Goal: Transaction & Acquisition: Subscribe to service/newsletter

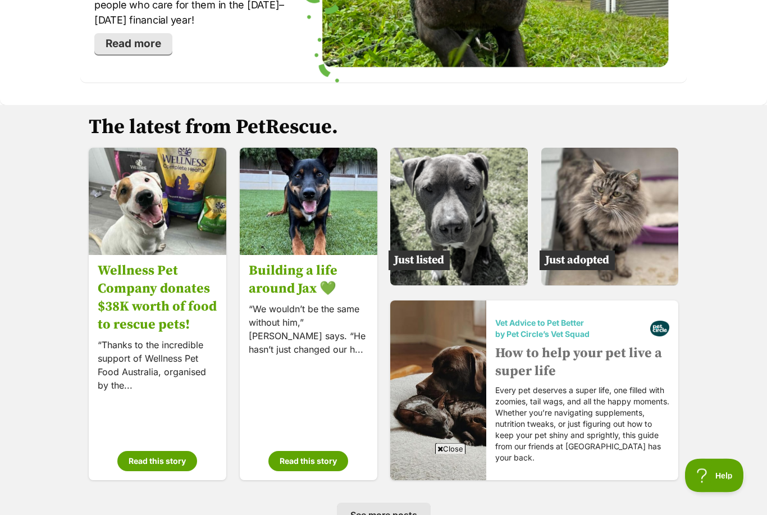
scroll to position [1624, 0]
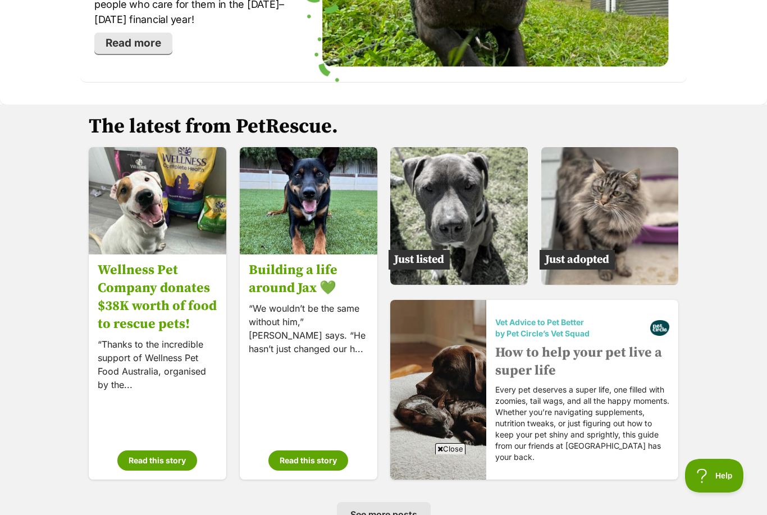
click at [420, 247] on img at bounding box center [459, 216] width 138 height 138
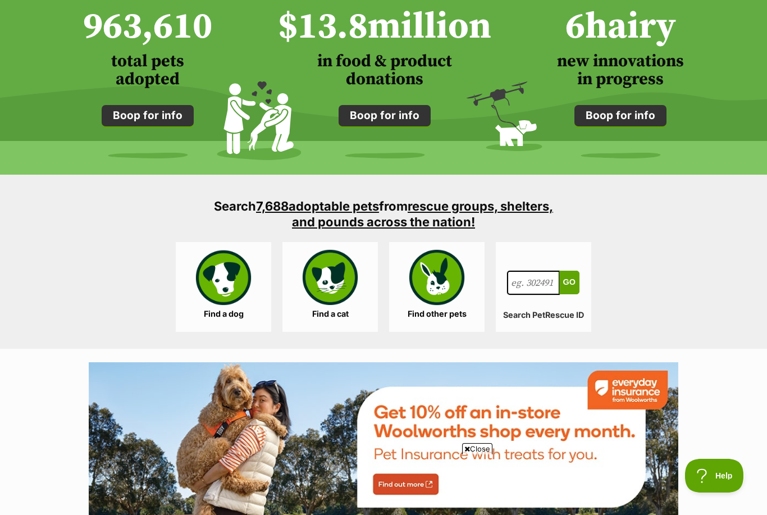
scroll to position [914, 0]
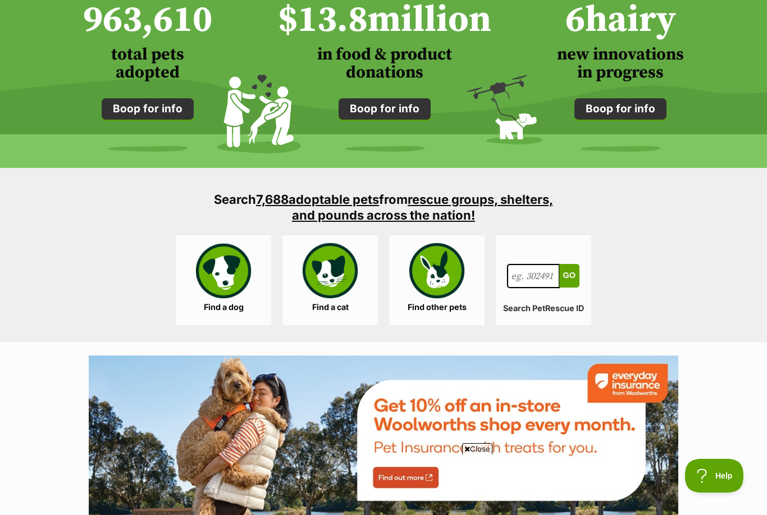
click at [216, 283] on link "Find a dog" at bounding box center [223, 280] width 95 height 90
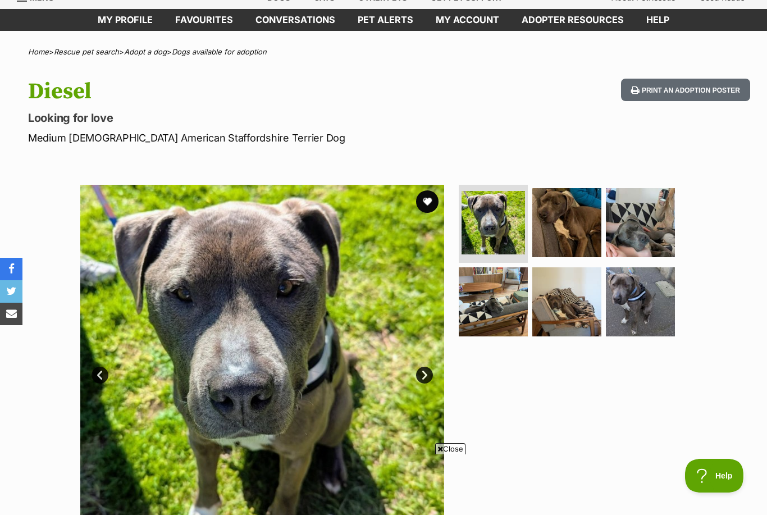
scroll to position [44, 0]
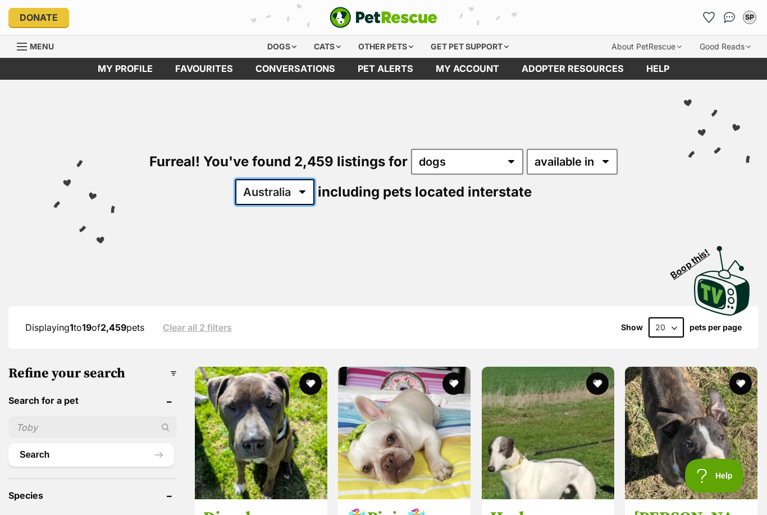
click at [307, 188] on select "Australia ACT NSW NT QLD SA TAS VIC WA" at bounding box center [274, 192] width 79 height 26
select select "QLD"
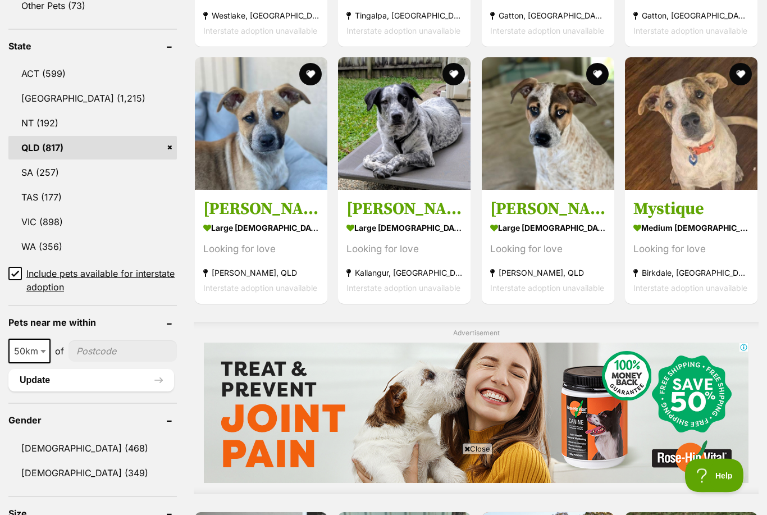
scroll to position [568, 0]
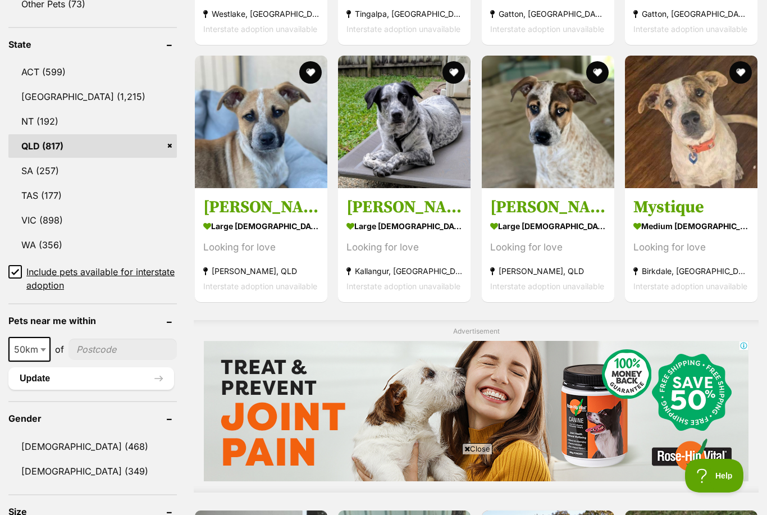
click at [122, 349] on input"] "postcode" at bounding box center [122, 348] width 108 height 21
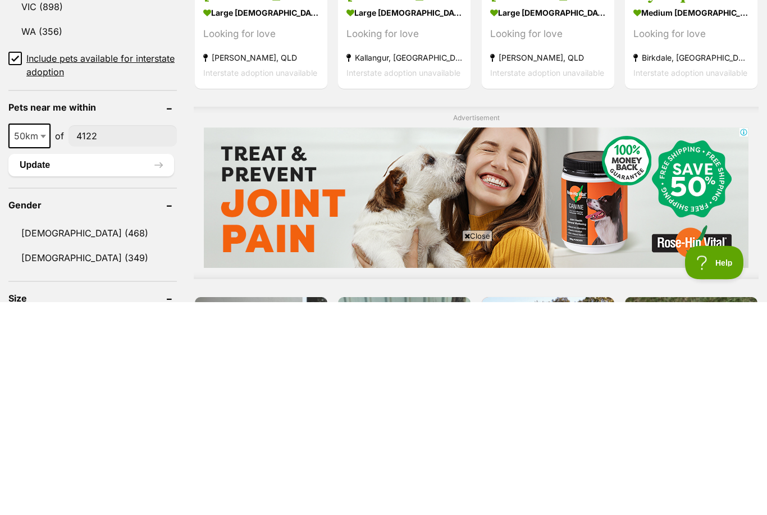
type input"] "4122"
click at [35, 341] on span "50km" at bounding box center [30, 349] width 40 height 16
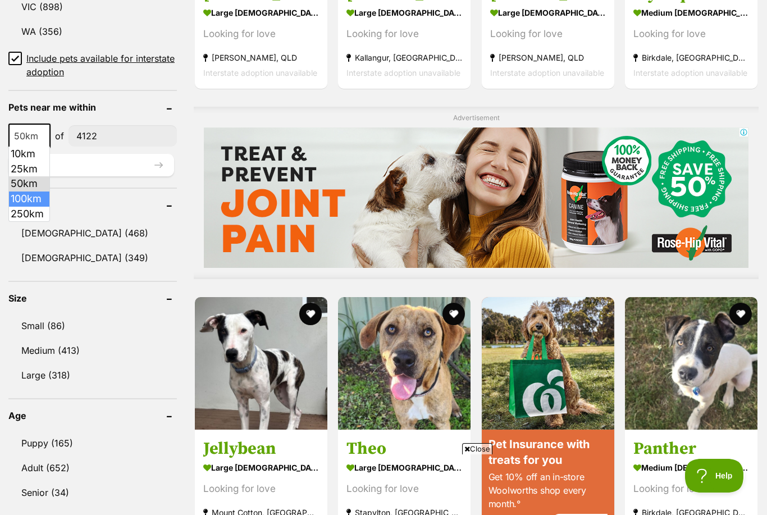
select select "100"
click at [149, 160] on button "Update" at bounding box center [91, 165] width 166 height 22
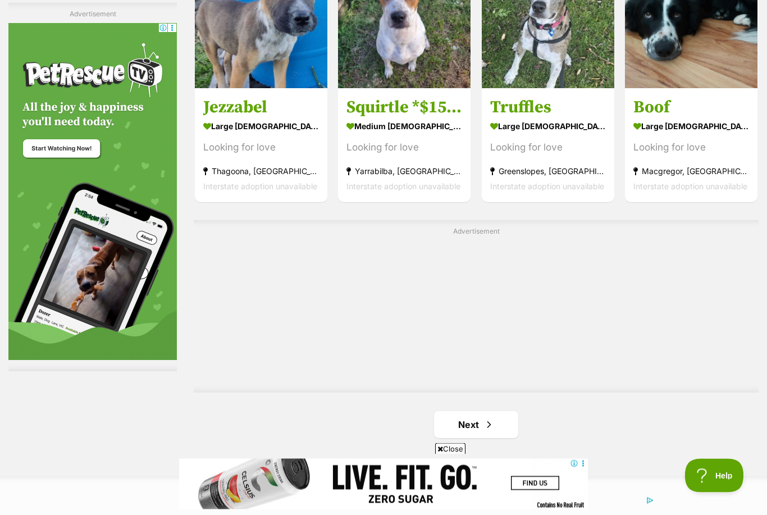
scroll to position [1743, 0]
click at [492, 425] on span "Next page" at bounding box center [488, 424] width 11 height 13
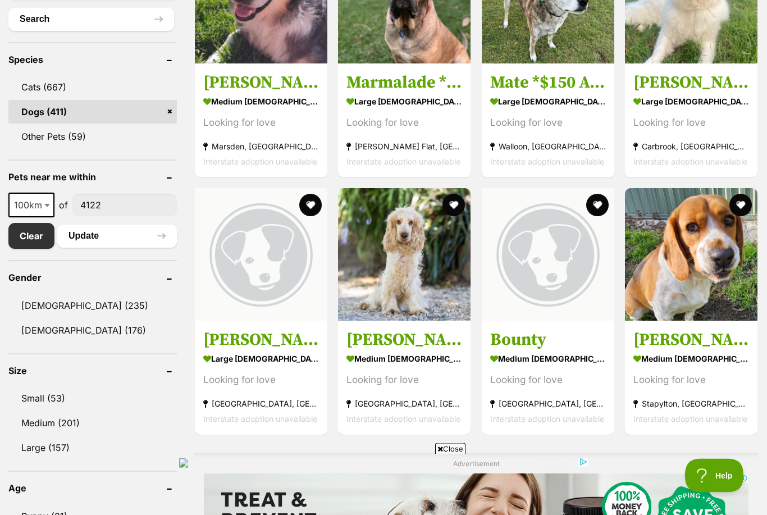
scroll to position [432, 0]
click at [529, 335] on h3 "Bounty" at bounding box center [548, 339] width 116 height 21
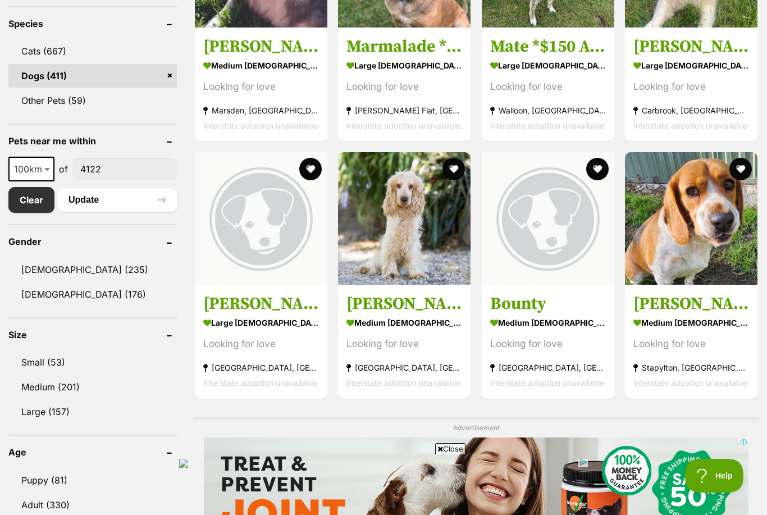
scroll to position [0, 0]
click at [686, 314] on strong "medium [DEMOGRAPHIC_DATA] Dog" at bounding box center [691, 322] width 116 height 16
click at [393, 300] on h3 "Norman" at bounding box center [404, 303] width 116 height 21
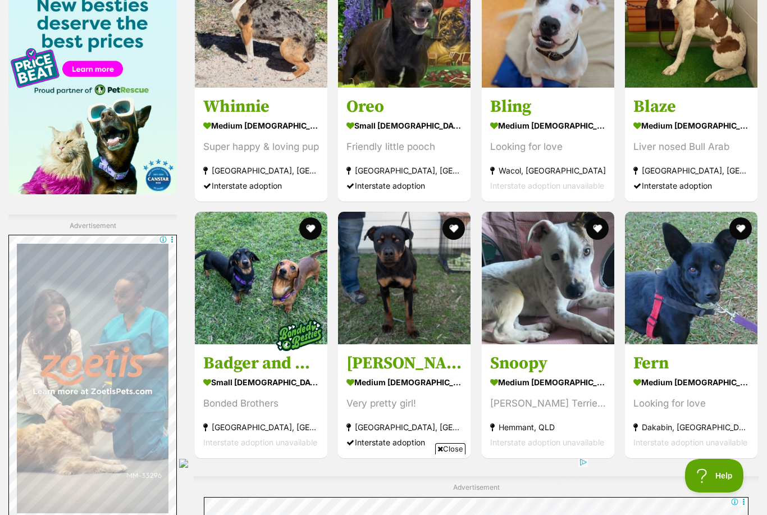
click at [662, 365] on h3 "Fern" at bounding box center [691, 363] width 116 height 21
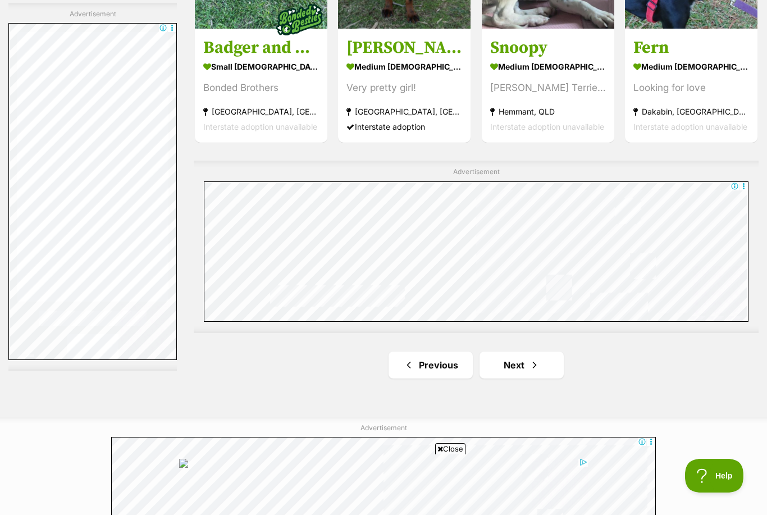
scroll to position [1805, 0]
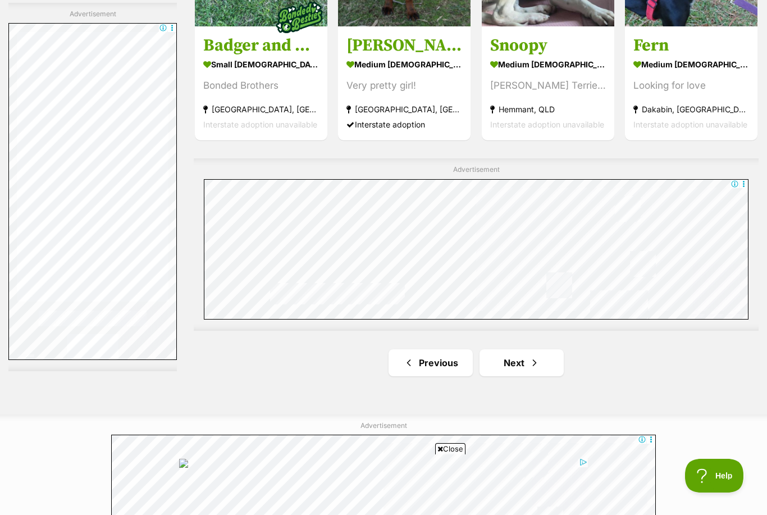
click at [522, 365] on link "Next" at bounding box center [521, 362] width 84 height 27
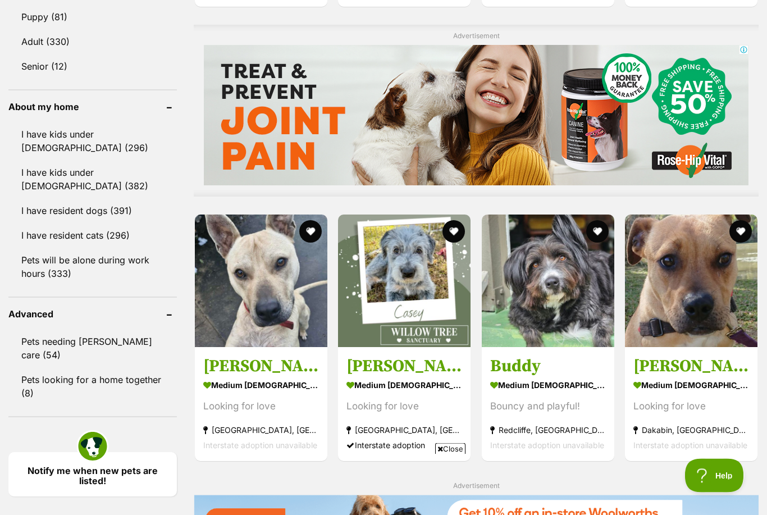
scroll to position [931, 0]
click at [384, 379] on strong "medium female Dog" at bounding box center [404, 385] width 116 height 16
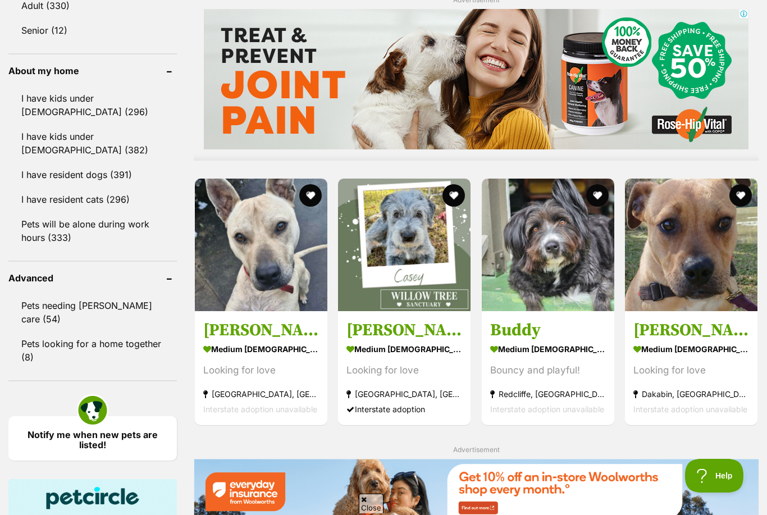
scroll to position [0, 0]
click at [552, 277] on img at bounding box center [548, 245] width 132 height 132
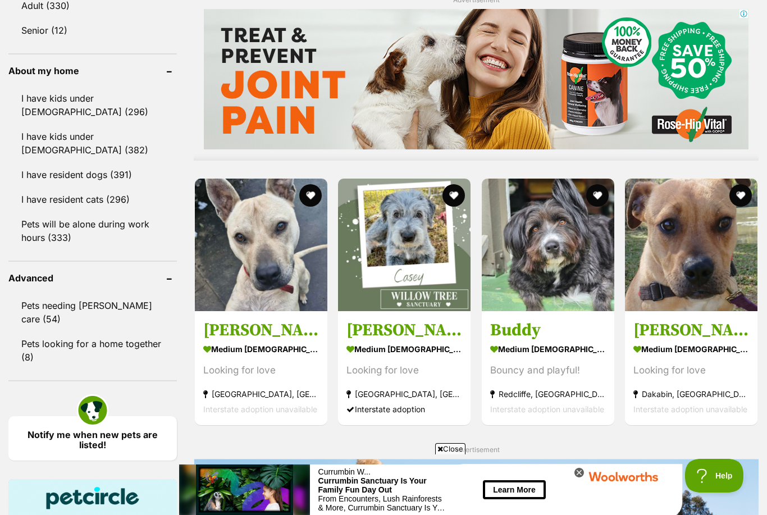
click at [680, 332] on h3 "Kelly Slater" at bounding box center [691, 329] width 116 height 21
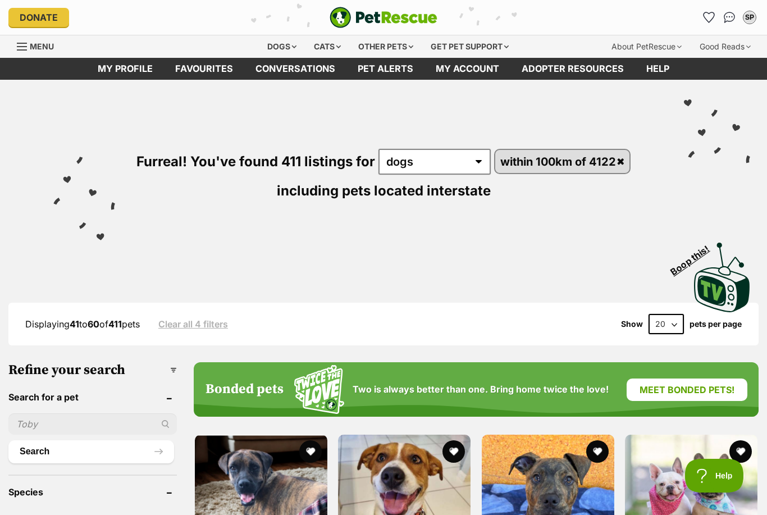
scroll to position [967, 0]
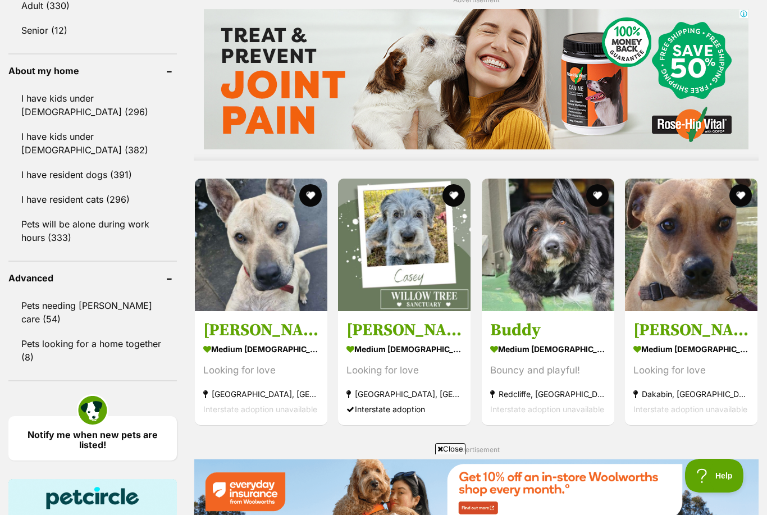
click at [244, 337] on h3 "Louie" at bounding box center [261, 329] width 116 height 21
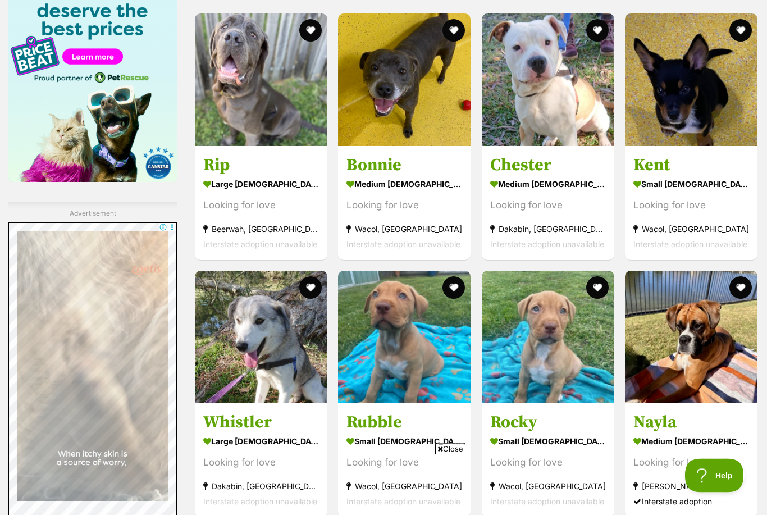
scroll to position [1500, 0]
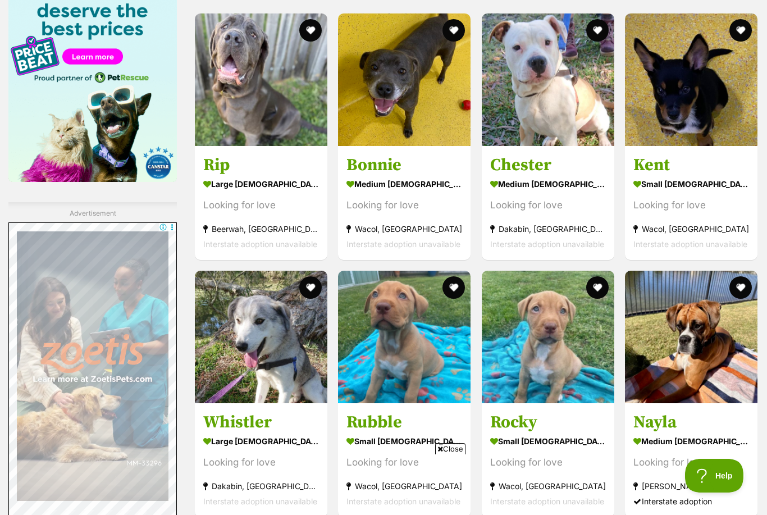
click at [669, 176] on strong "small male Dog" at bounding box center [691, 184] width 116 height 16
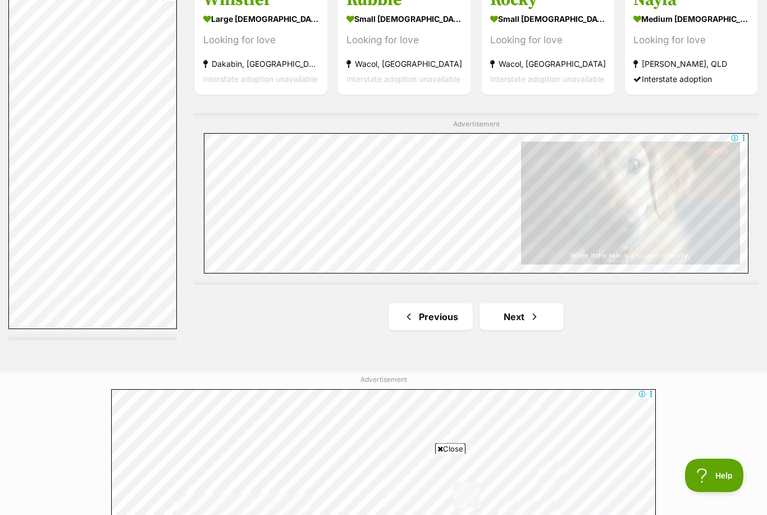
scroll to position [1922, 0]
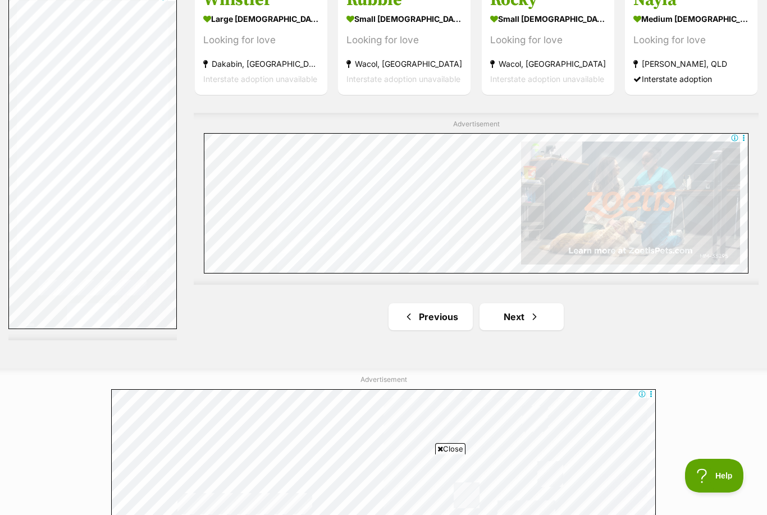
click at [523, 321] on link "Next" at bounding box center [521, 316] width 84 height 27
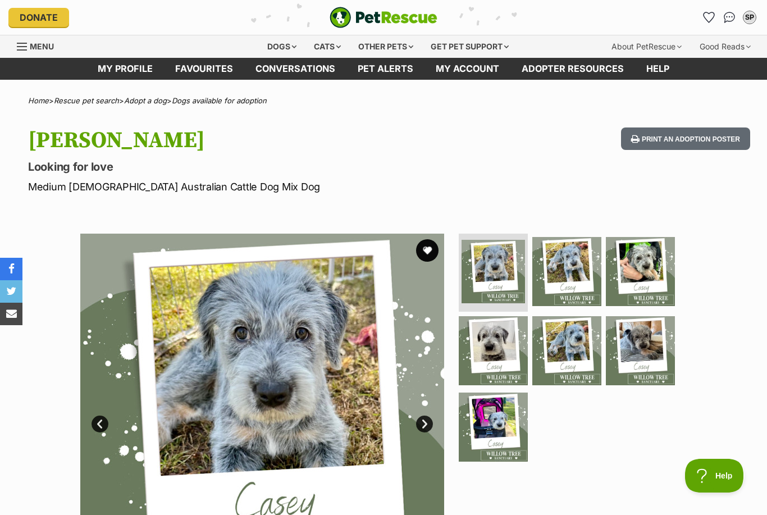
click at [567, 260] on img at bounding box center [566, 271] width 69 height 69
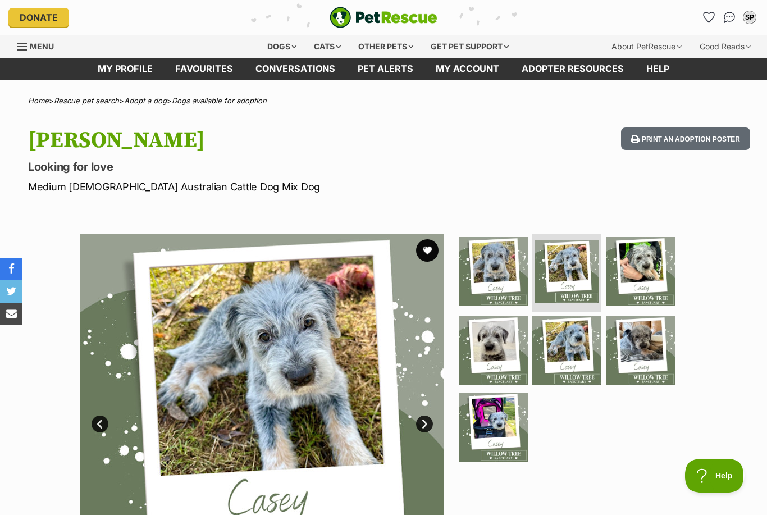
click at [643, 263] on img at bounding box center [640, 271] width 69 height 69
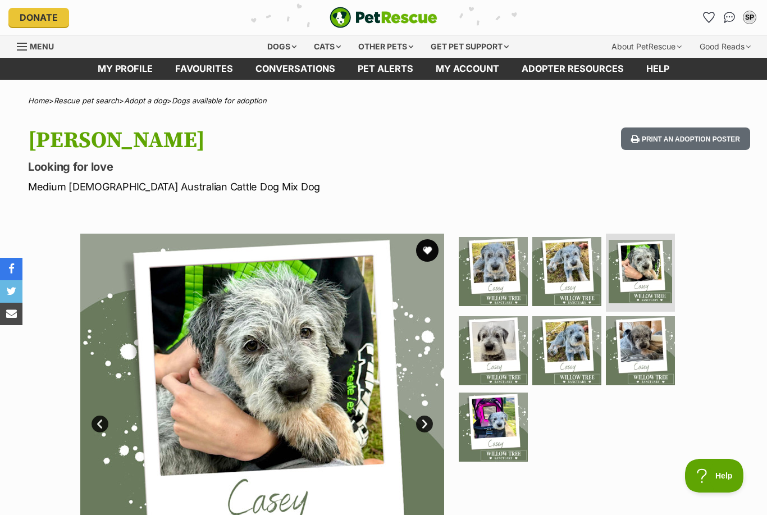
click at [493, 343] on img at bounding box center [493, 350] width 69 height 69
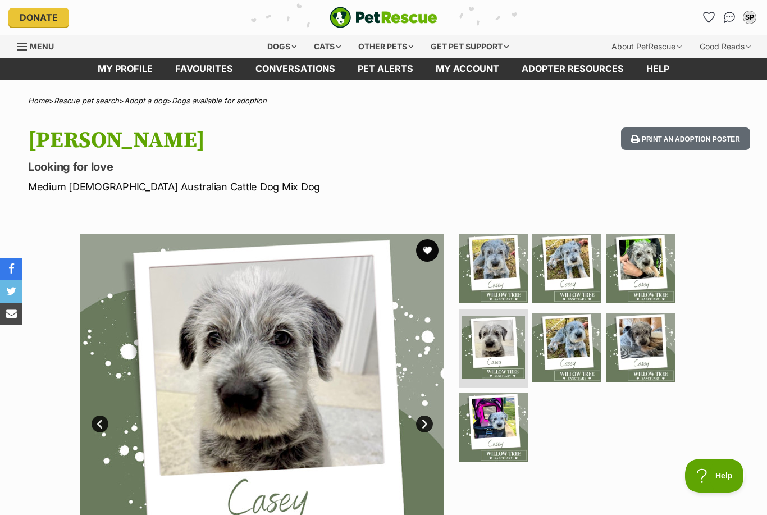
click at [573, 345] on img at bounding box center [566, 347] width 69 height 69
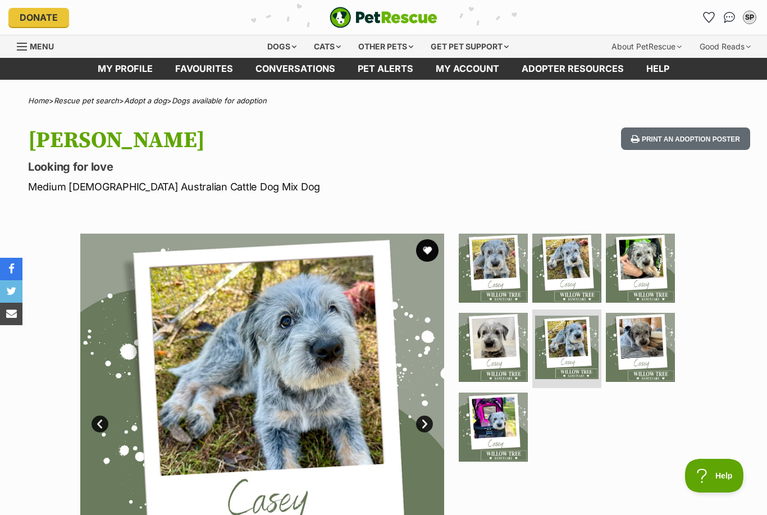
click at [648, 341] on img at bounding box center [640, 347] width 69 height 69
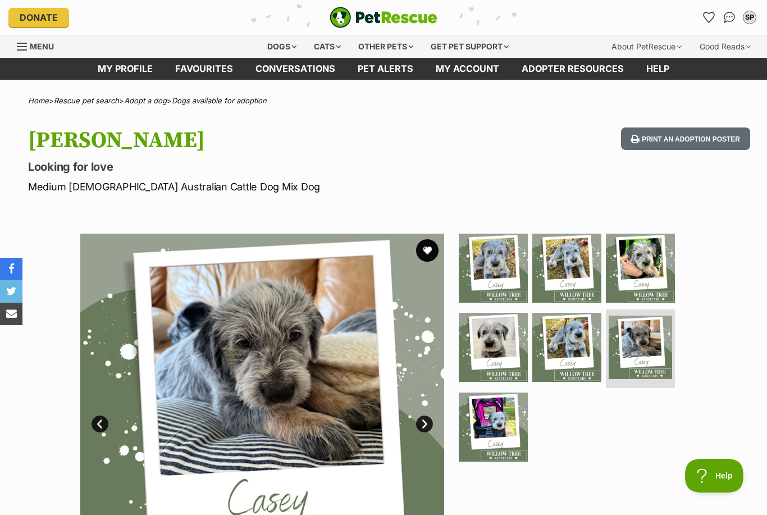
click at [504, 423] on img at bounding box center [493, 426] width 69 height 69
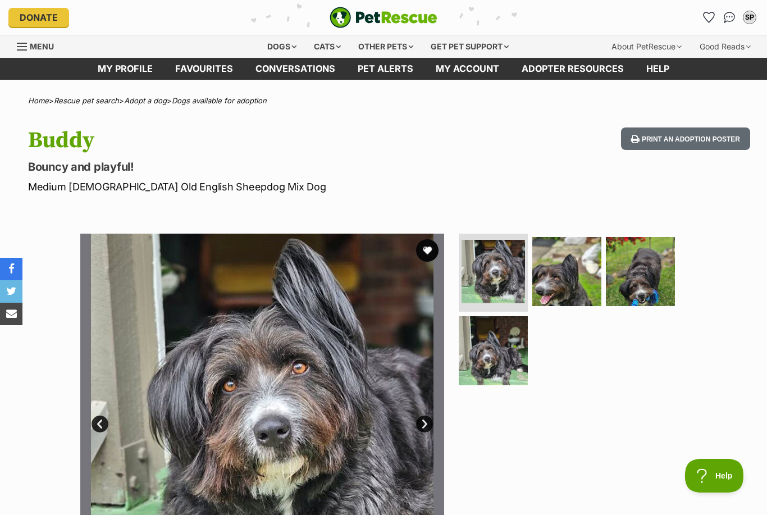
click at [557, 278] on img at bounding box center [566, 271] width 69 height 69
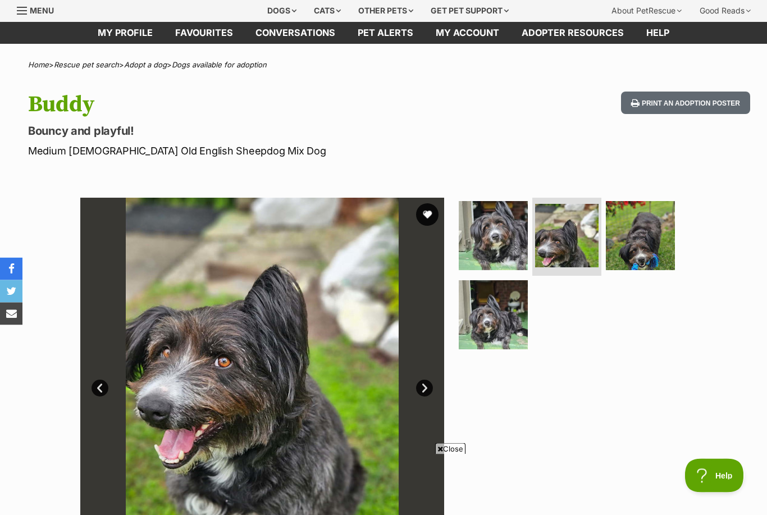
scroll to position [36, 0]
click at [643, 235] on img at bounding box center [640, 235] width 69 height 69
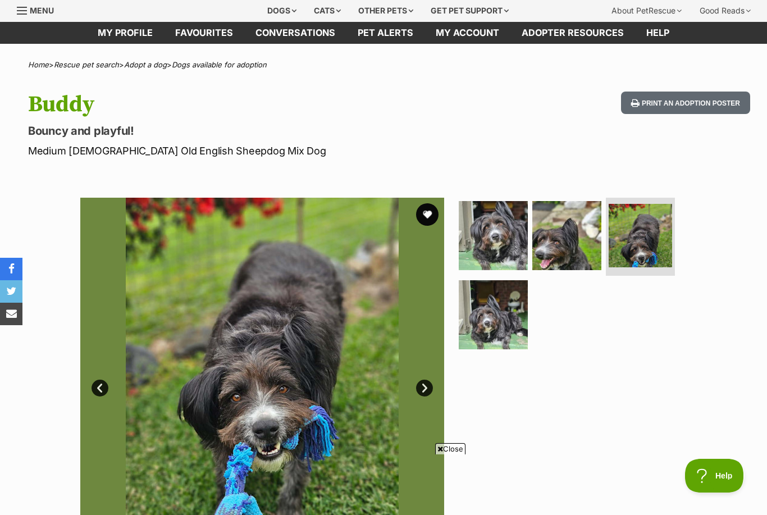
click at [472, 322] on img at bounding box center [493, 314] width 69 height 69
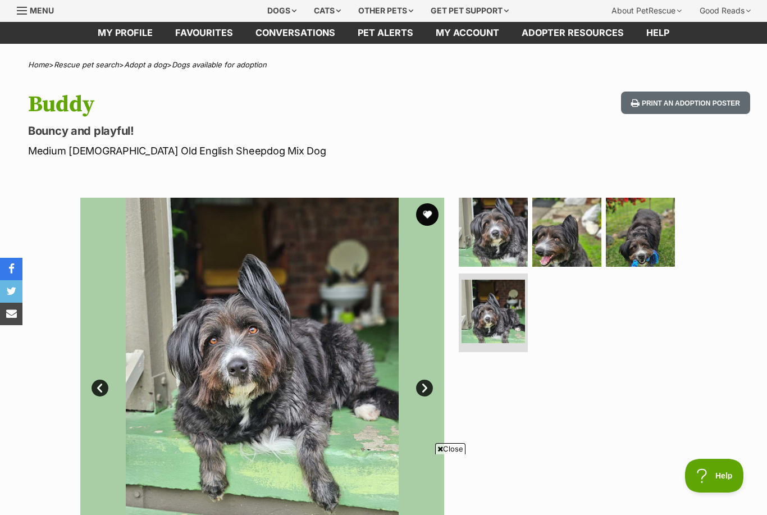
scroll to position [0, 0]
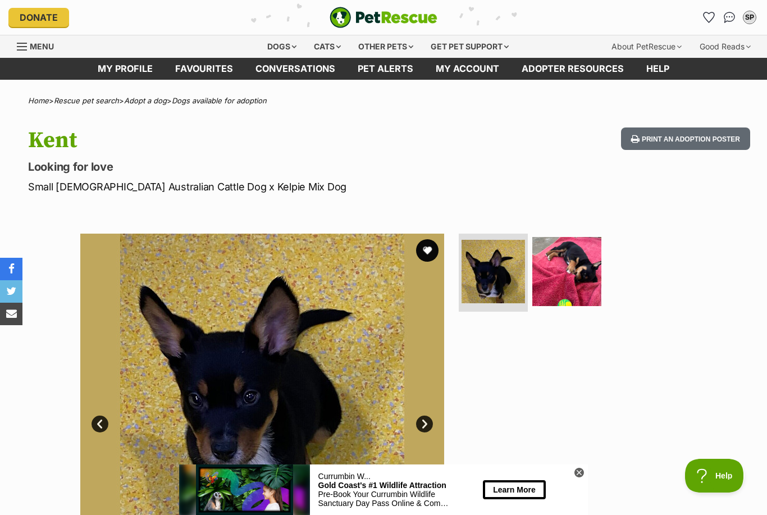
click at [558, 280] on img at bounding box center [566, 271] width 69 height 69
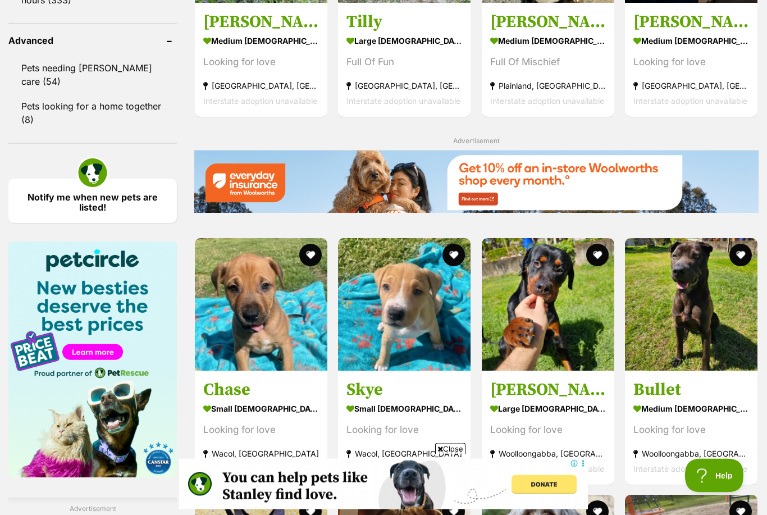
scroll to position [1205, 0]
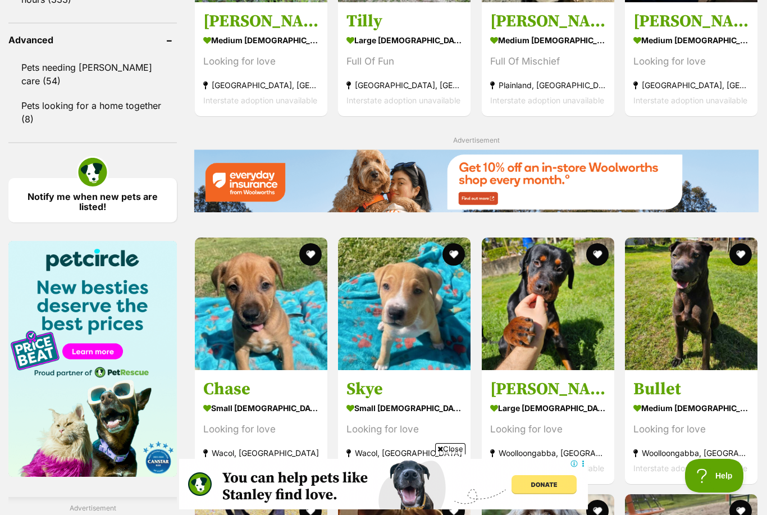
click at [233, 386] on h3 "Chase" at bounding box center [261, 388] width 116 height 21
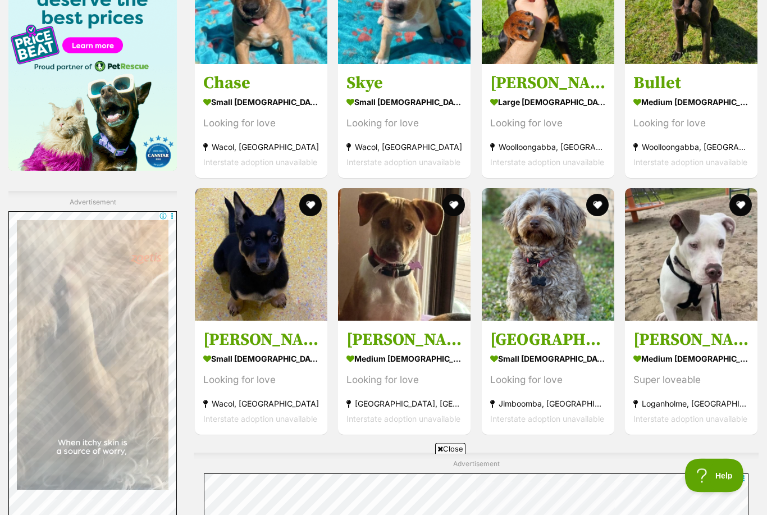
scroll to position [1512, 0]
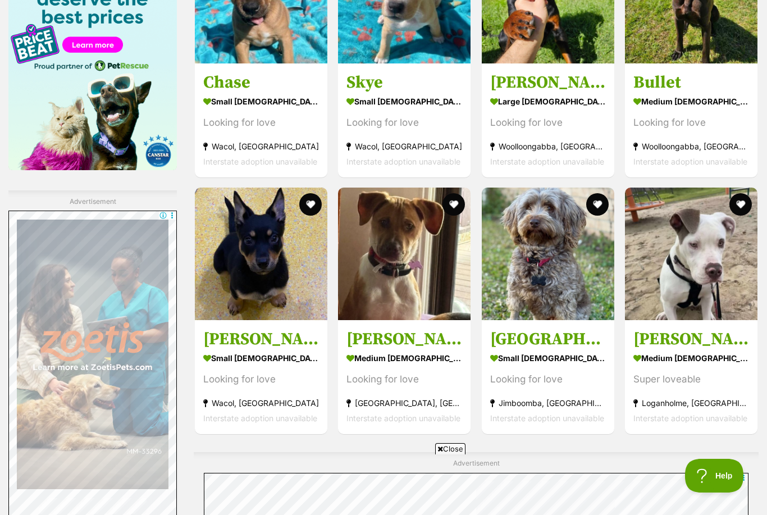
click at [533, 336] on h3 "Brooklyn" at bounding box center [548, 338] width 116 height 21
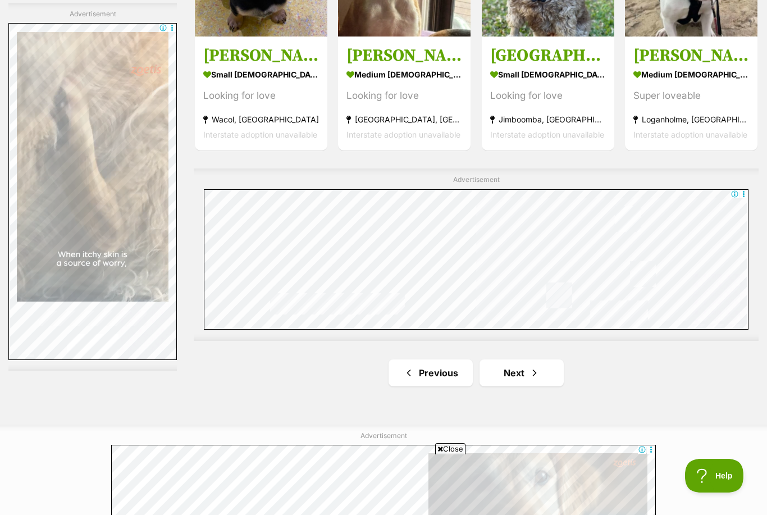
scroll to position [1804, 0]
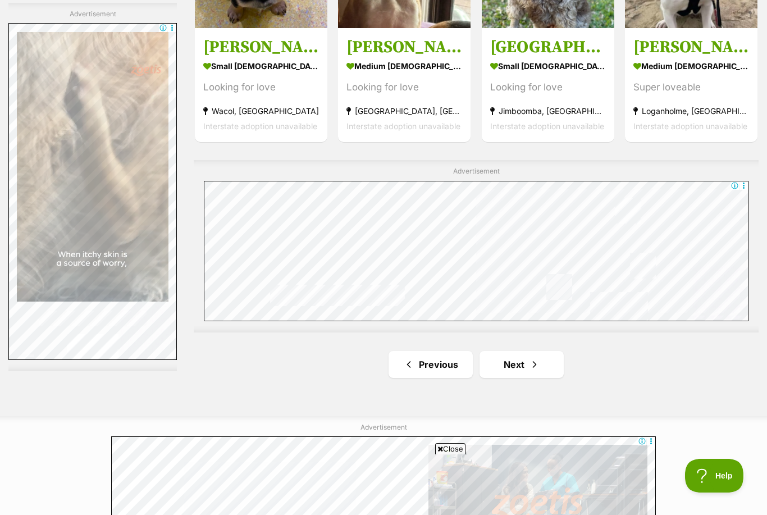
click at [525, 364] on link "Next" at bounding box center [521, 364] width 84 height 27
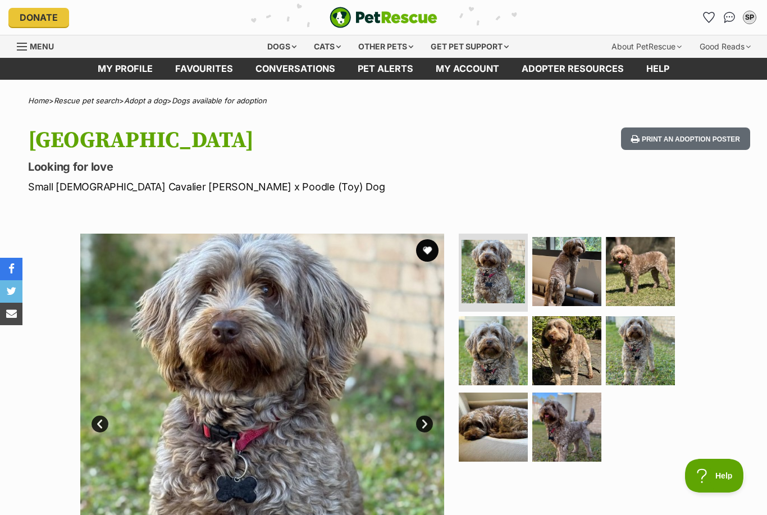
click at [641, 335] on img at bounding box center [640, 350] width 69 height 69
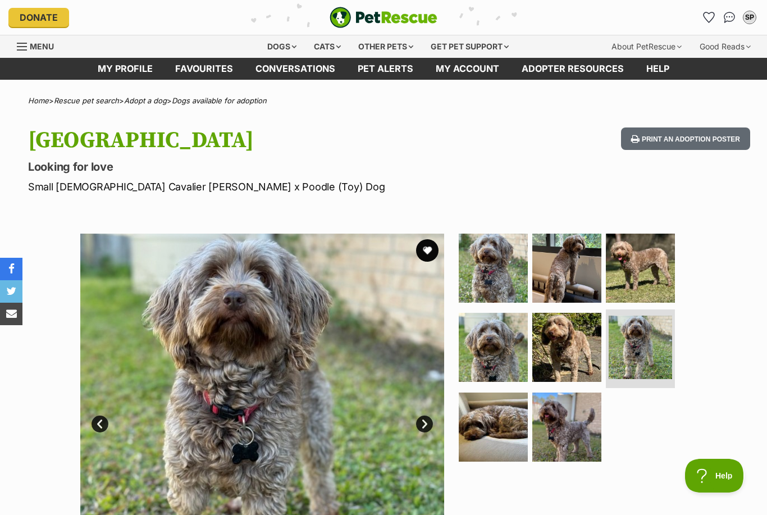
click at [561, 418] on img at bounding box center [566, 426] width 69 height 69
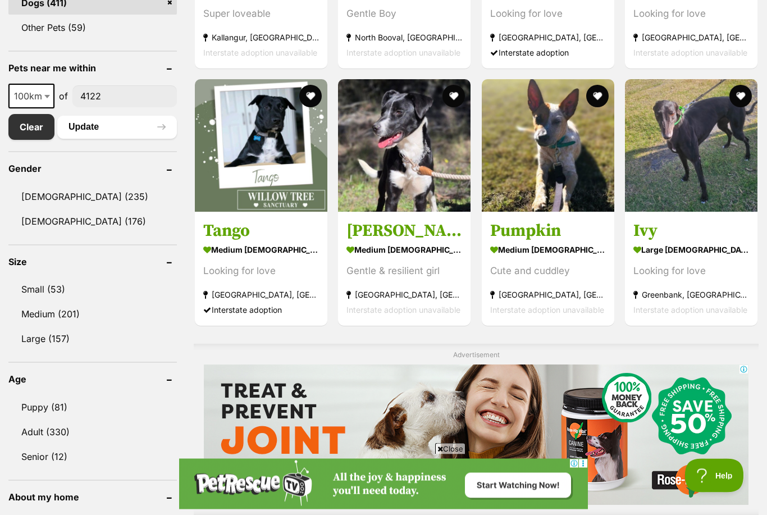
scroll to position [541, 0]
click at [542, 232] on h3 "Pumpkin" at bounding box center [548, 230] width 116 height 21
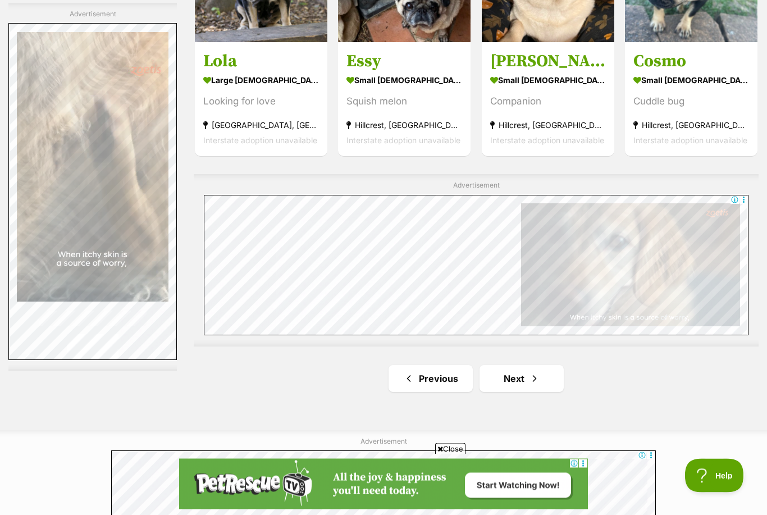
scroll to position [1800, 0]
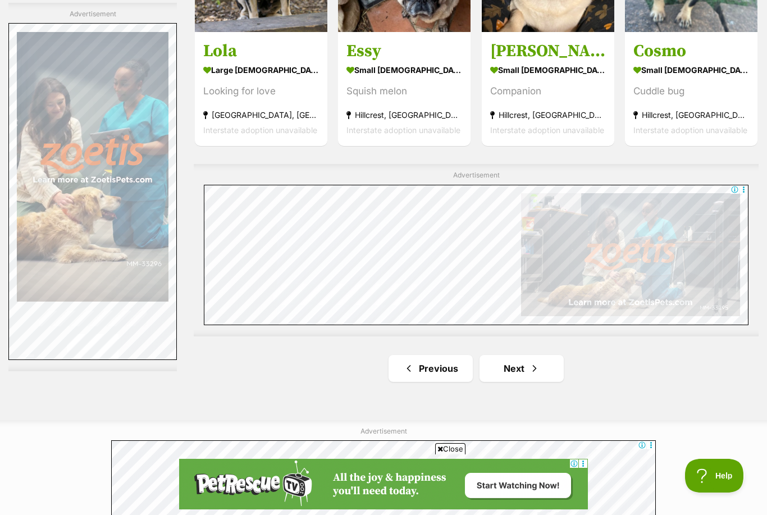
click at [529, 365] on span "Next page" at bounding box center [534, 367] width 11 height 13
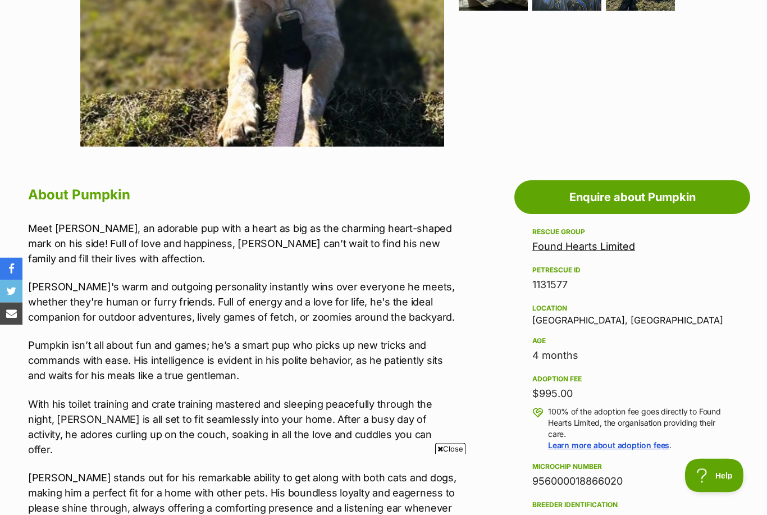
scroll to position [451, 0]
click at [749, 345] on aside "Rescue group Found Hearts Limited PetRescue ID 1131577 Location Highland Park, …" at bounding box center [632, 488] width 236 height 527
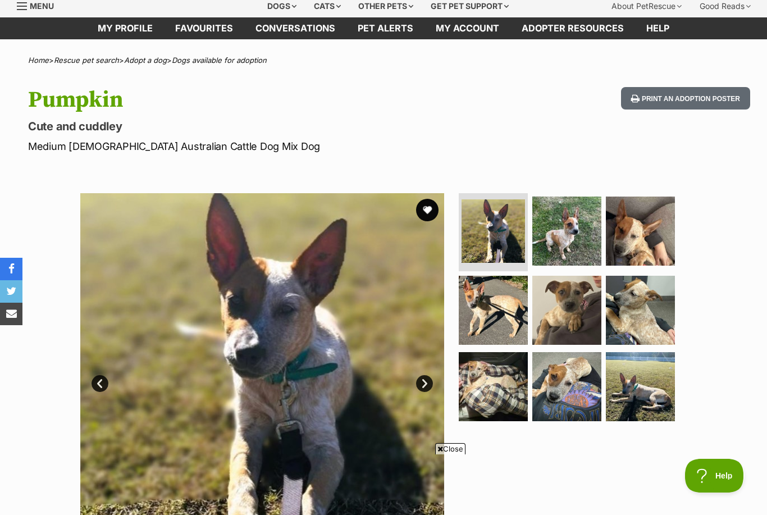
scroll to position [0, 0]
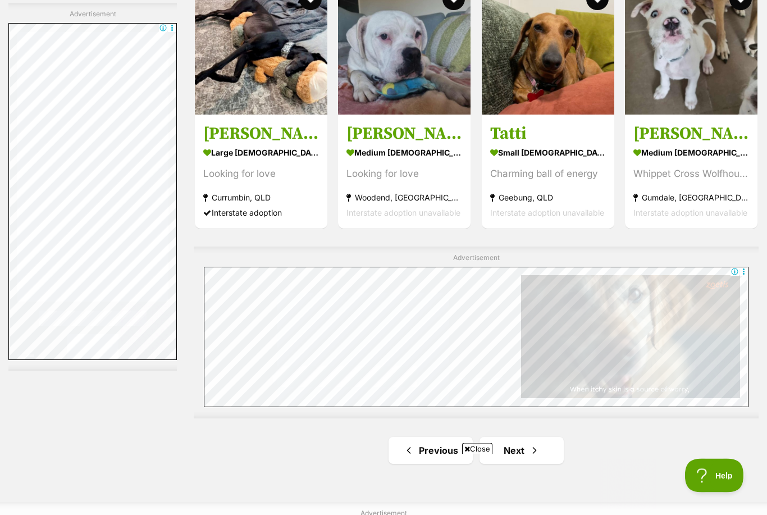
scroll to position [1788, 0]
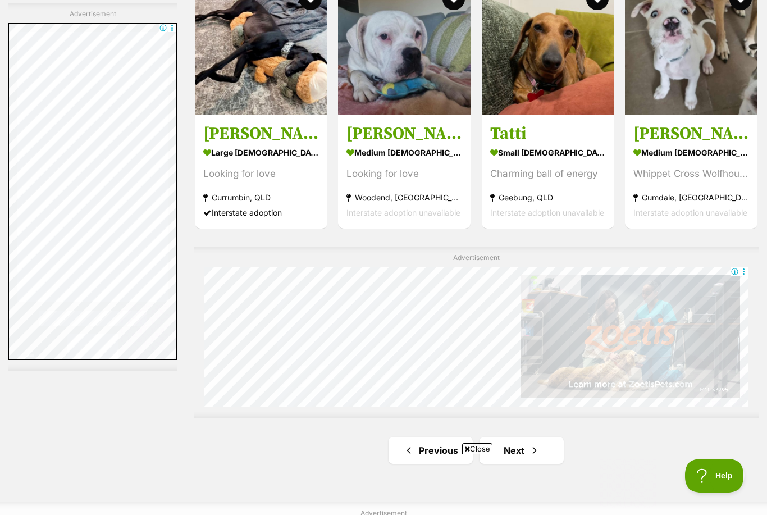
click at [524, 445] on link "Next" at bounding box center [521, 450] width 84 height 27
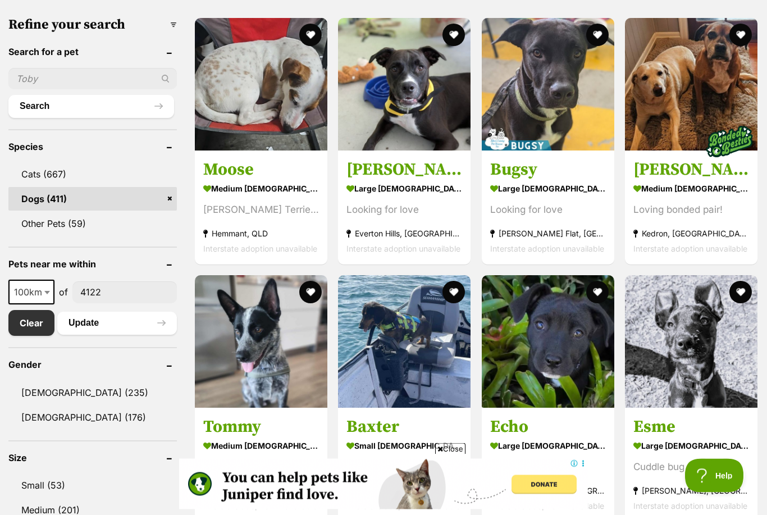
scroll to position [345, 0]
click at [559, 361] on img at bounding box center [548, 341] width 132 height 132
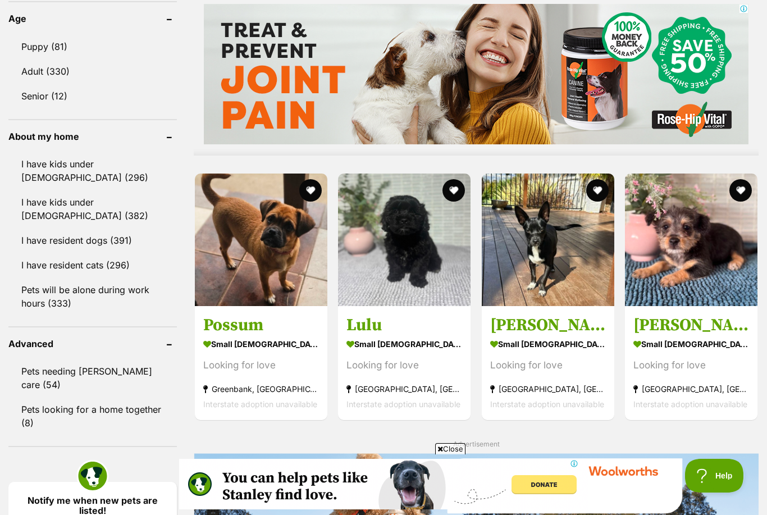
scroll to position [0, 0]
click at [669, 332] on h3 "Marvin" at bounding box center [691, 324] width 116 height 21
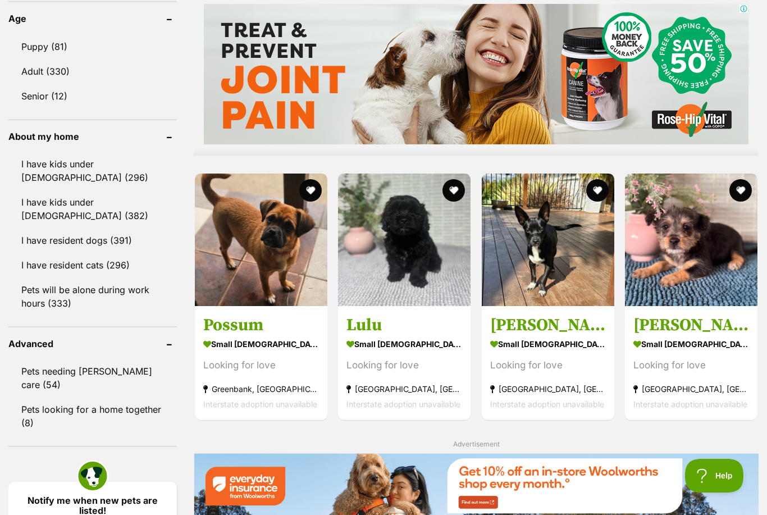
scroll to position [937, 0]
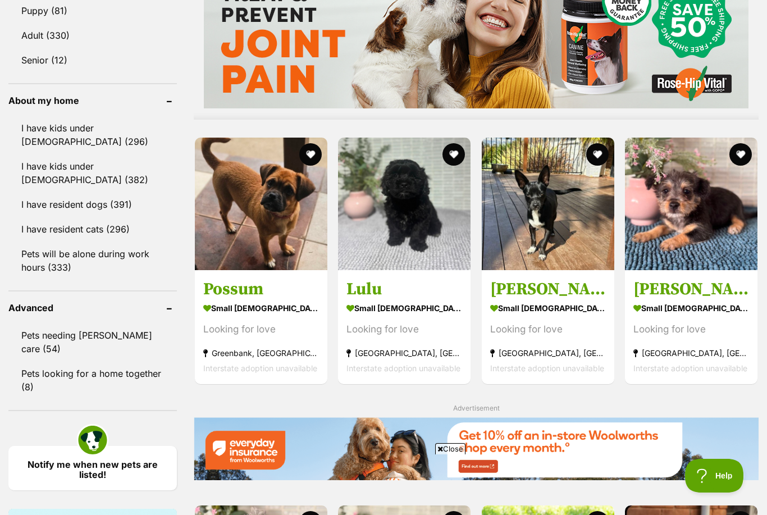
click at [524, 306] on strong "small female Dog" at bounding box center [548, 307] width 116 height 16
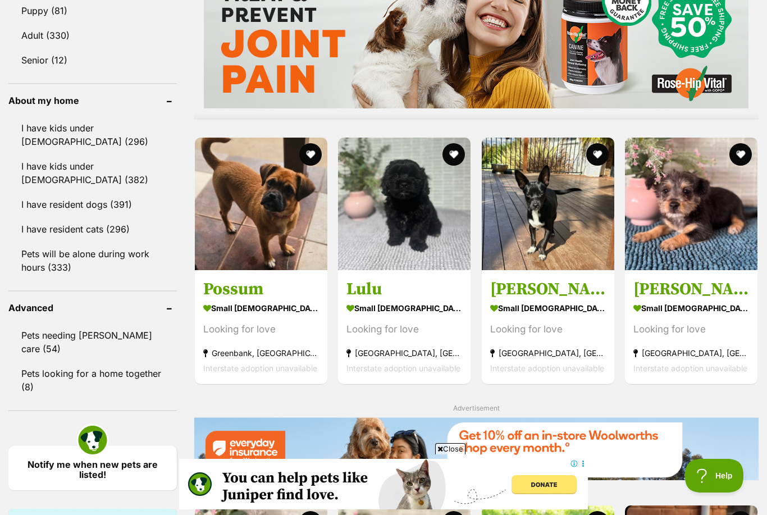
scroll to position [0, 0]
click at [377, 284] on h3 "Lulu" at bounding box center [404, 288] width 116 height 21
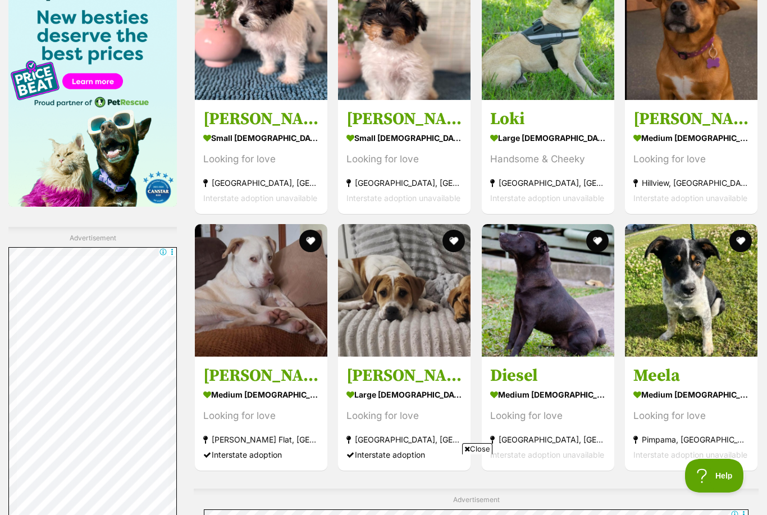
click at [668, 377] on h3 "Meela" at bounding box center [691, 375] width 116 height 21
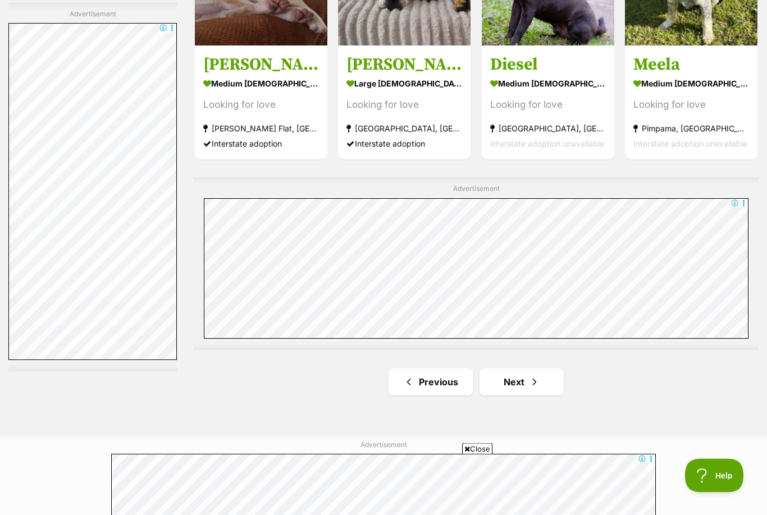
scroll to position [1786, 0]
click at [520, 376] on link "Next" at bounding box center [521, 381] width 84 height 27
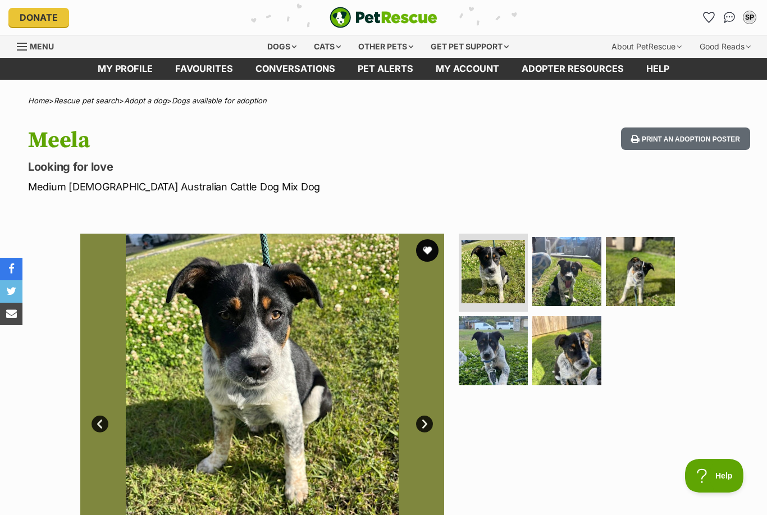
click at [557, 355] on img at bounding box center [566, 350] width 69 height 69
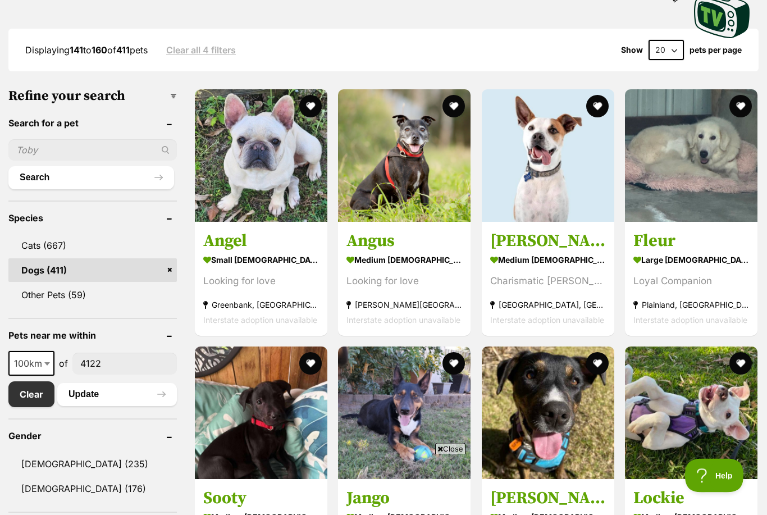
scroll to position [274, 0]
click at [527, 240] on h3 "Carlos" at bounding box center [548, 240] width 116 height 21
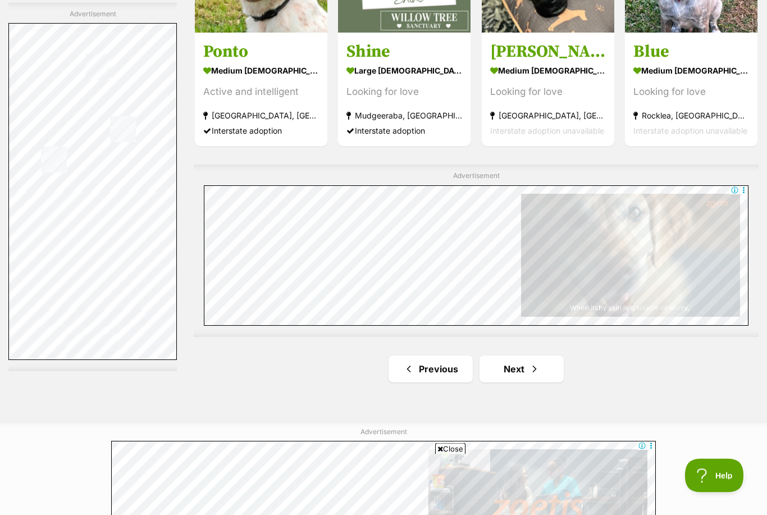
scroll to position [1801, 0]
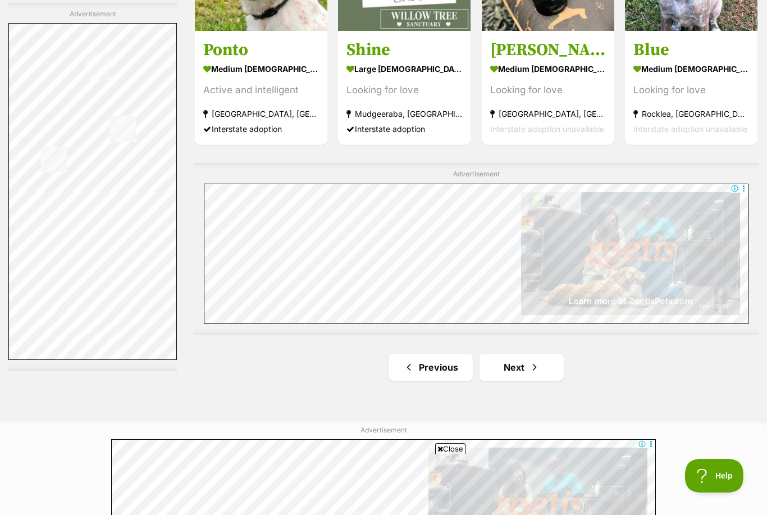
click at [511, 370] on link "Next" at bounding box center [521, 367] width 84 height 27
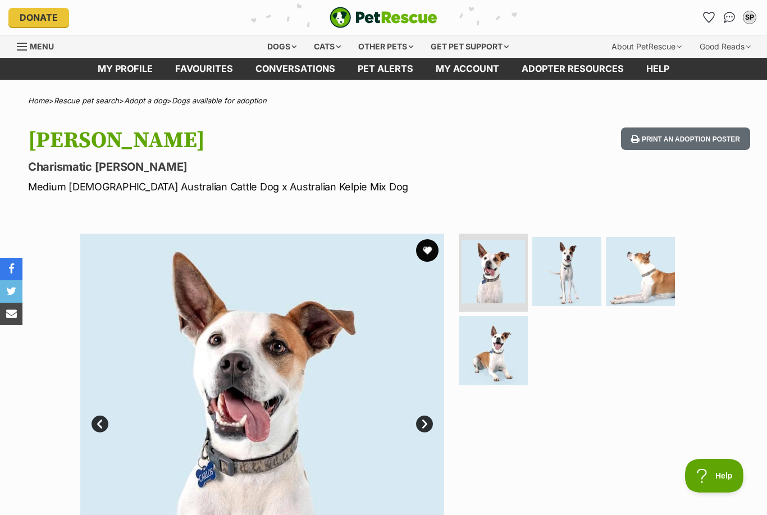
click at [578, 270] on img at bounding box center [566, 271] width 69 height 69
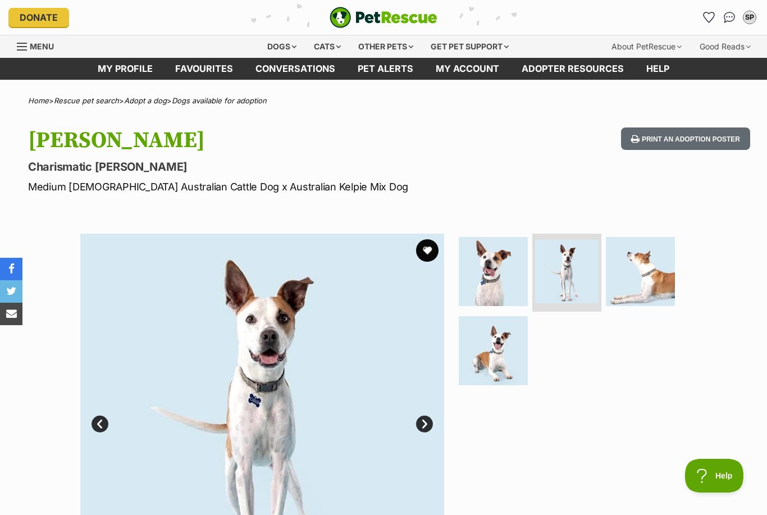
click at [659, 266] on img at bounding box center [640, 271] width 69 height 69
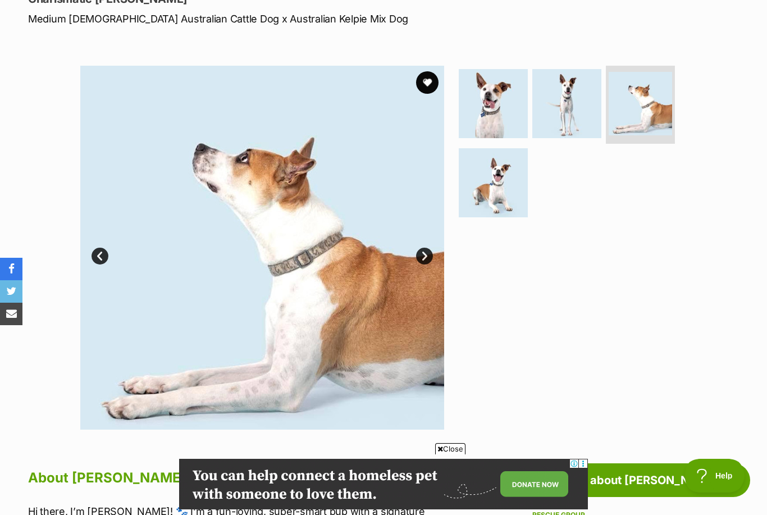
scroll to position [170, 0]
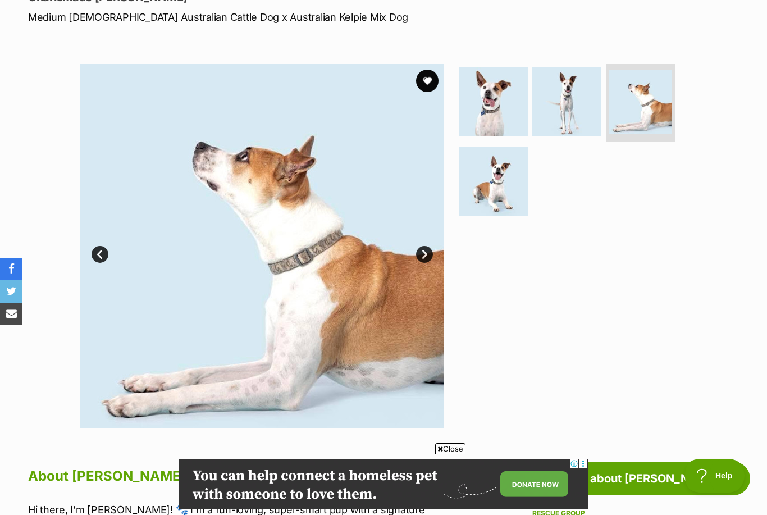
click at [505, 178] on img at bounding box center [493, 181] width 69 height 69
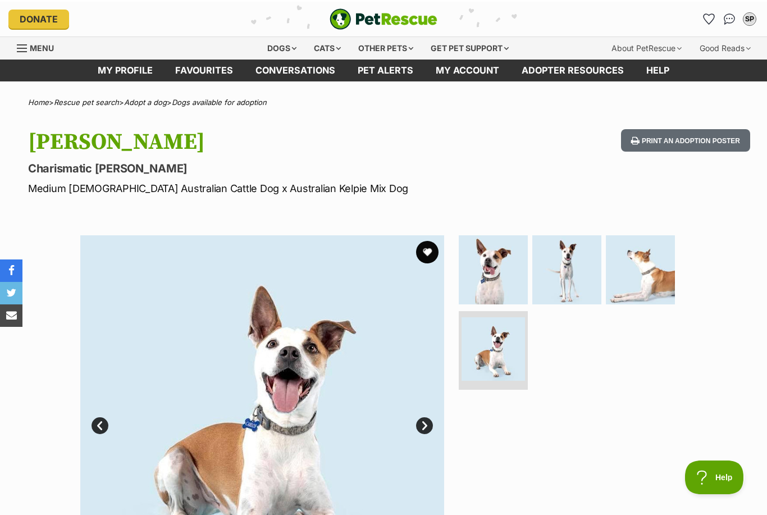
scroll to position [0, 0]
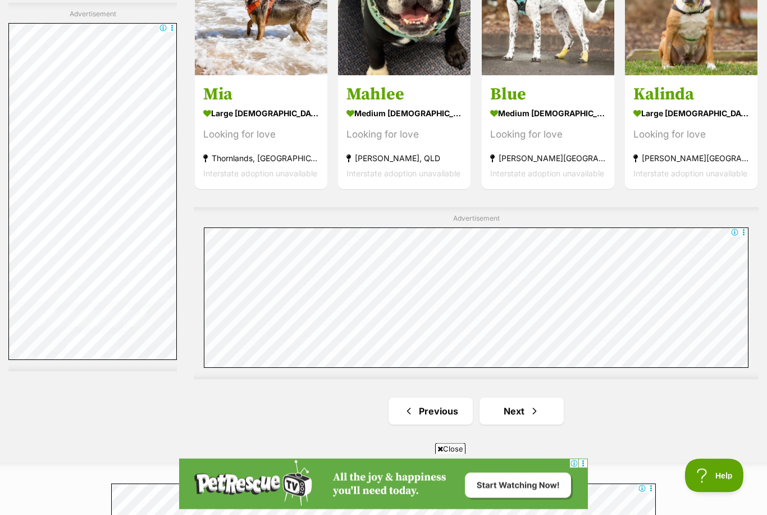
scroll to position [1828, 0]
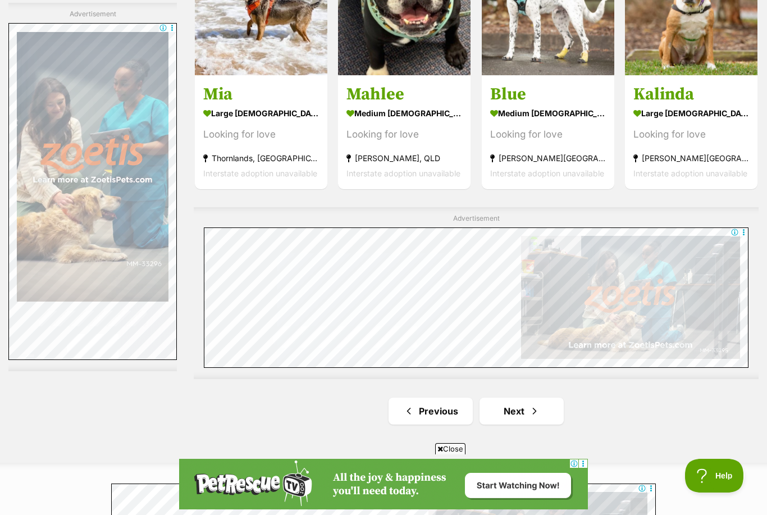
click at [529, 405] on span "Next page" at bounding box center [534, 410] width 11 height 13
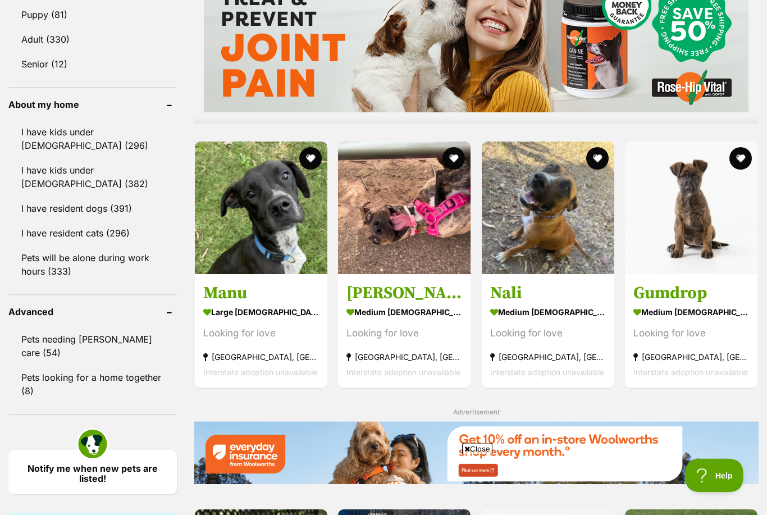
scroll to position [934, 0]
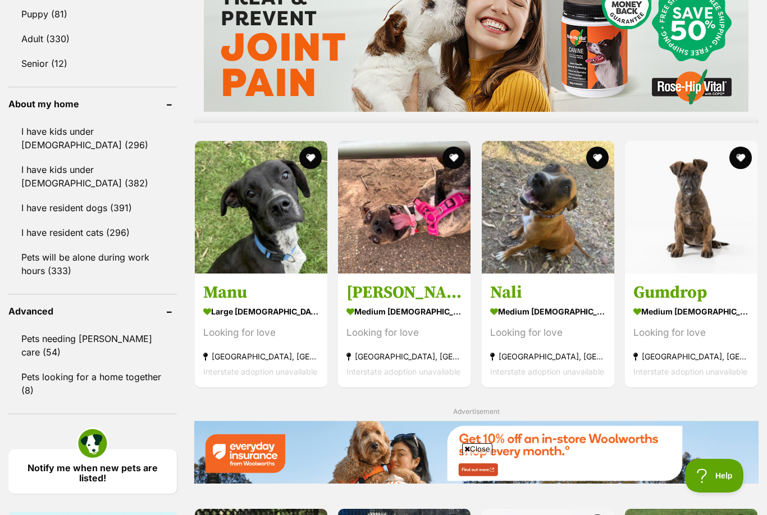
click at [680, 289] on h3 "Gumdrop" at bounding box center [691, 291] width 116 height 21
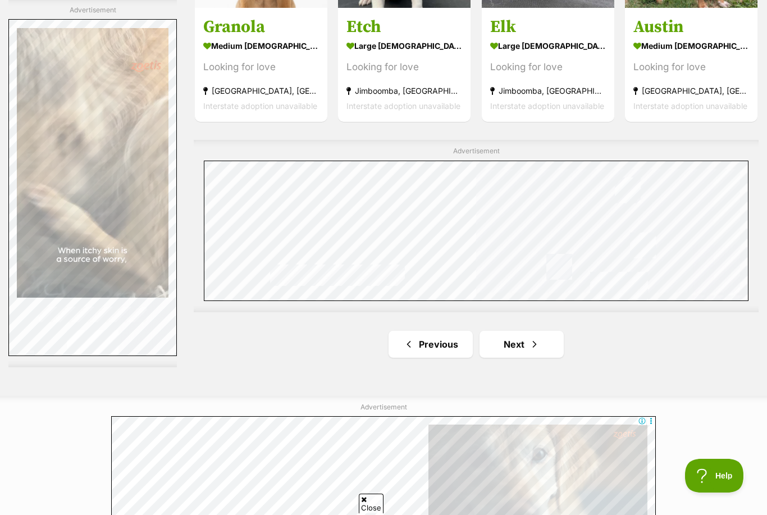
scroll to position [1852, 0]
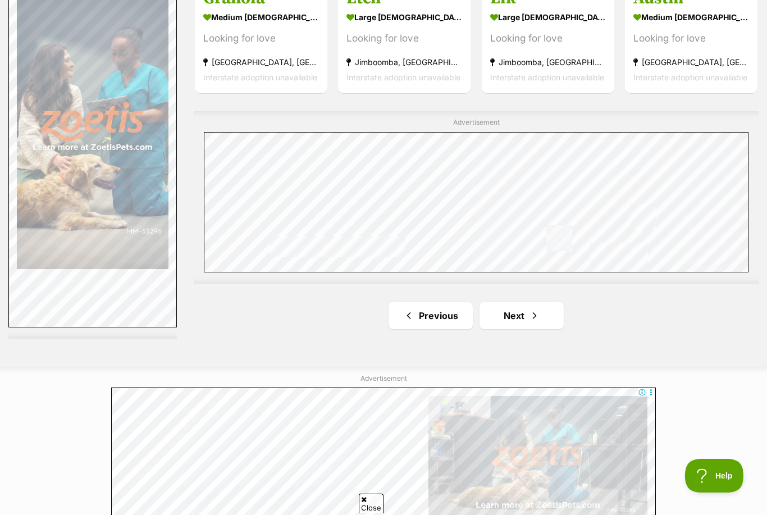
click at [525, 323] on link "Next" at bounding box center [521, 315] width 84 height 27
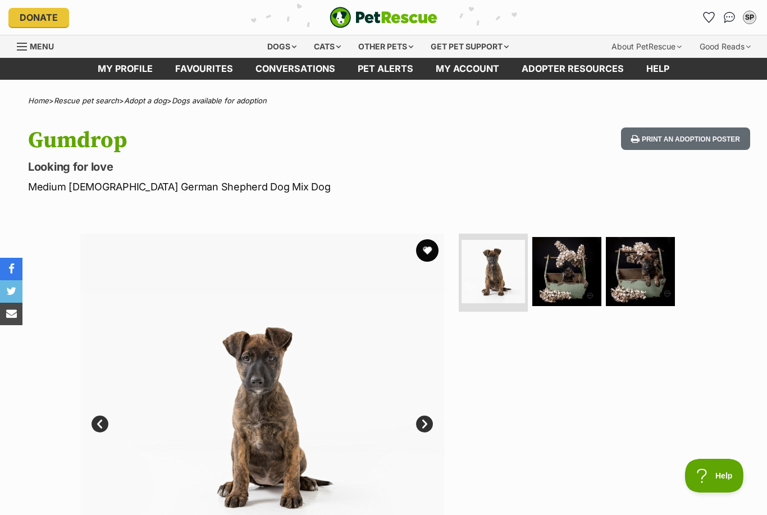
click at [649, 271] on img at bounding box center [640, 271] width 69 height 69
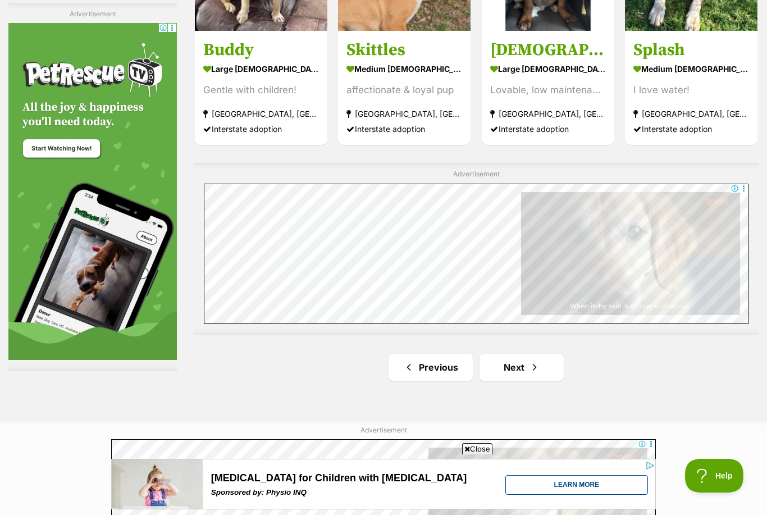
scroll to position [1873, 0]
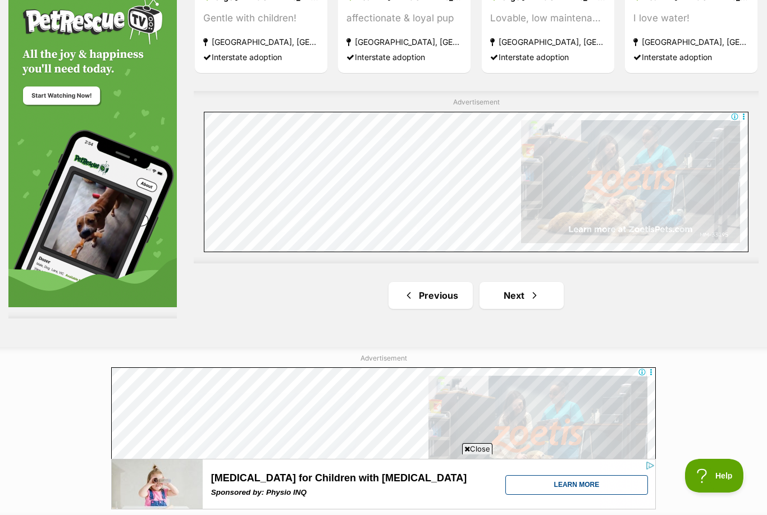
click at [514, 296] on link "Next" at bounding box center [521, 295] width 84 height 27
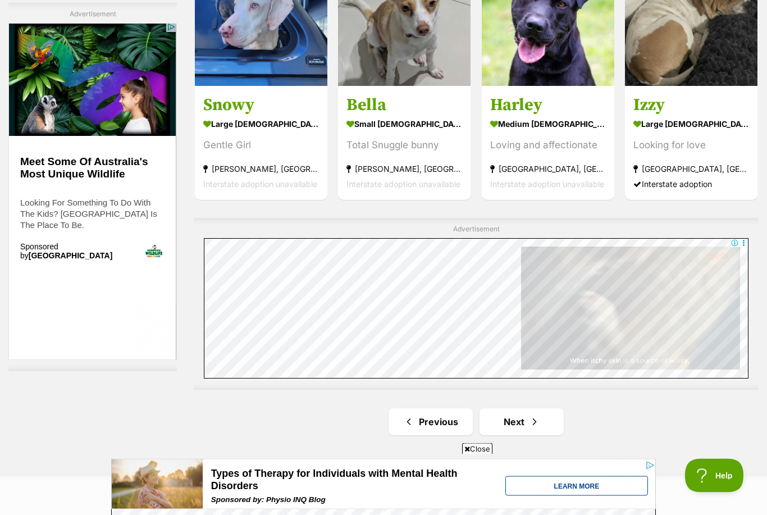
scroll to position [1848, 0]
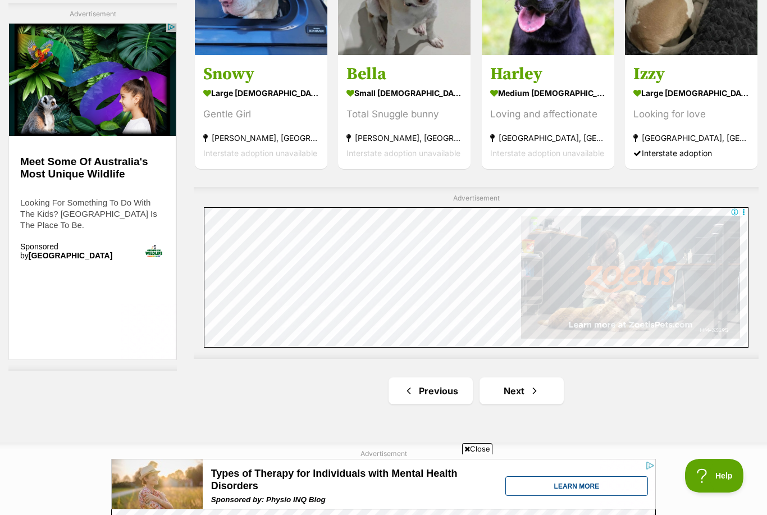
click at [523, 396] on link "Next" at bounding box center [521, 390] width 84 height 27
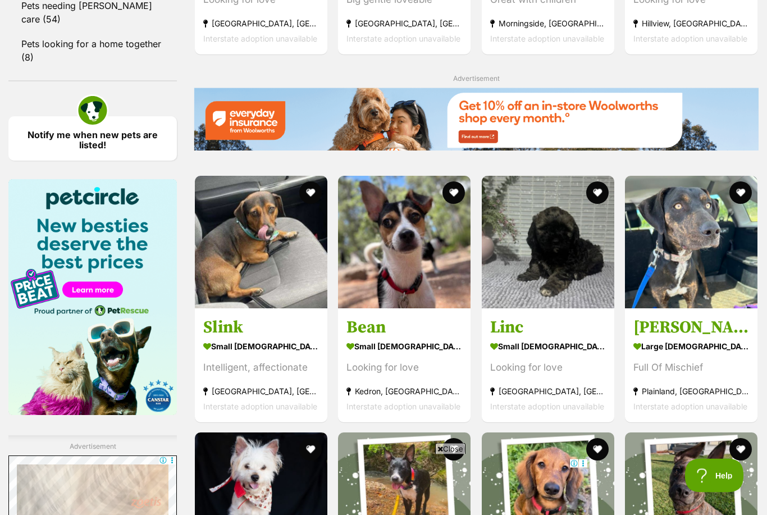
scroll to position [1267, 0]
click at [403, 246] on img at bounding box center [404, 242] width 132 height 132
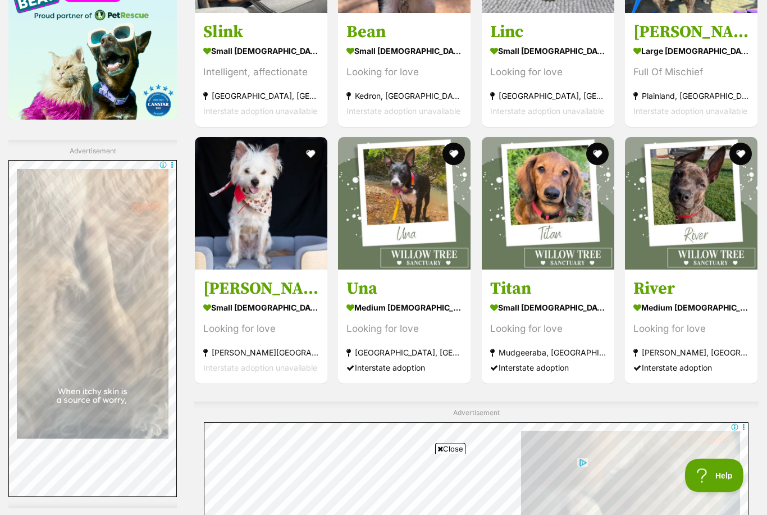
scroll to position [1563, 0]
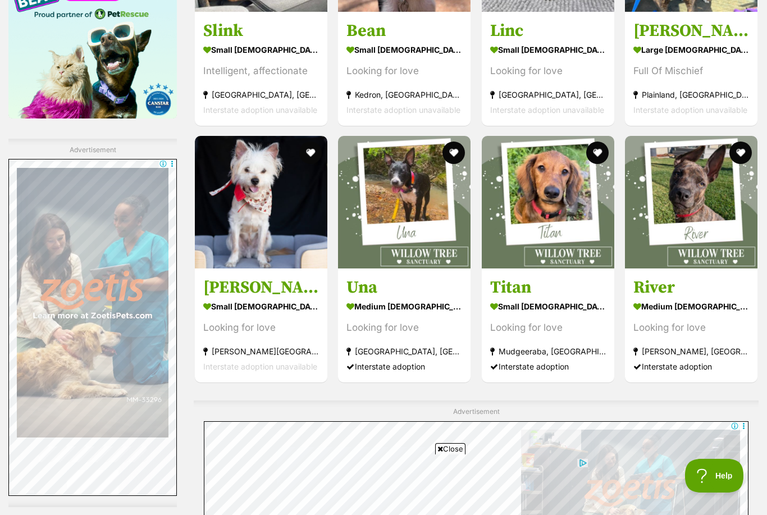
click at [259, 293] on h3 "Jack Sprout" at bounding box center [261, 287] width 116 height 21
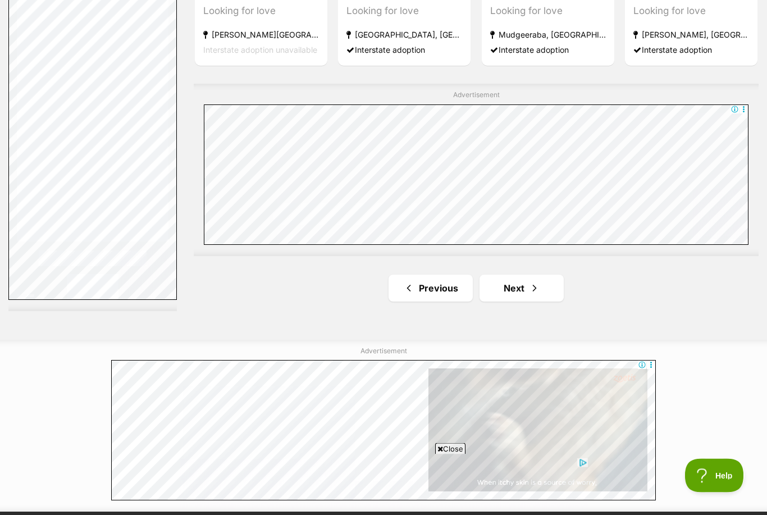
scroll to position [1880, 0]
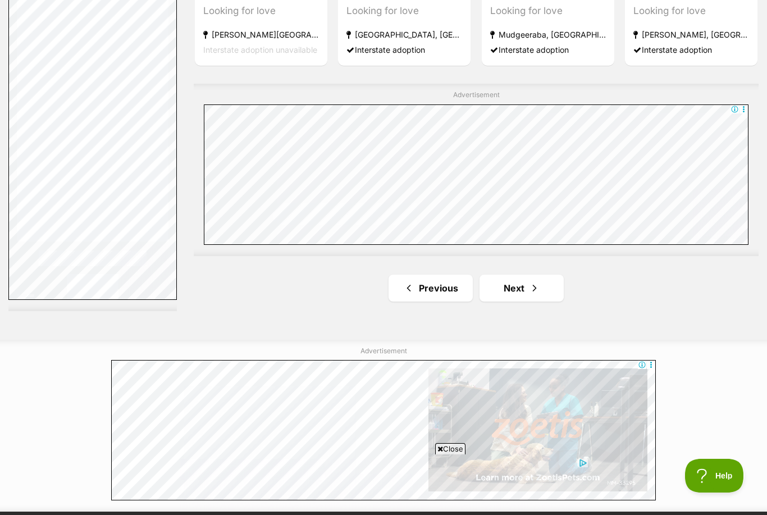
click at [506, 281] on link "Next" at bounding box center [521, 287] width 84 height 27
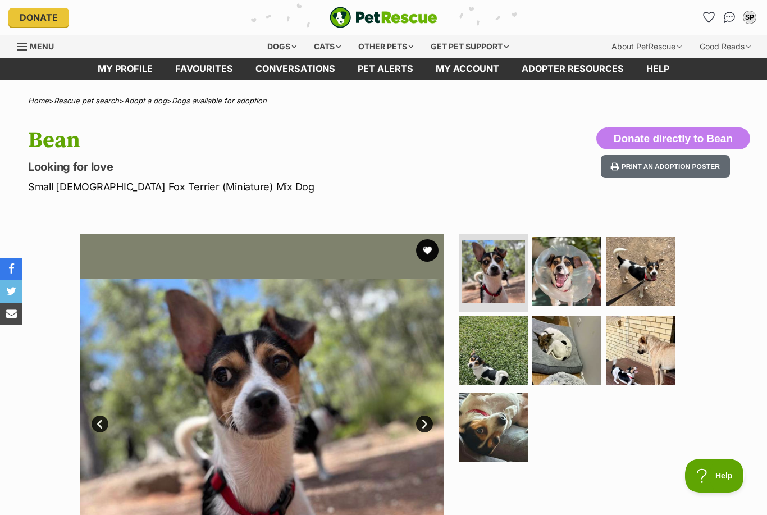
click at [640, 267] on img at bounding box center [640, 271] width 69 height 69
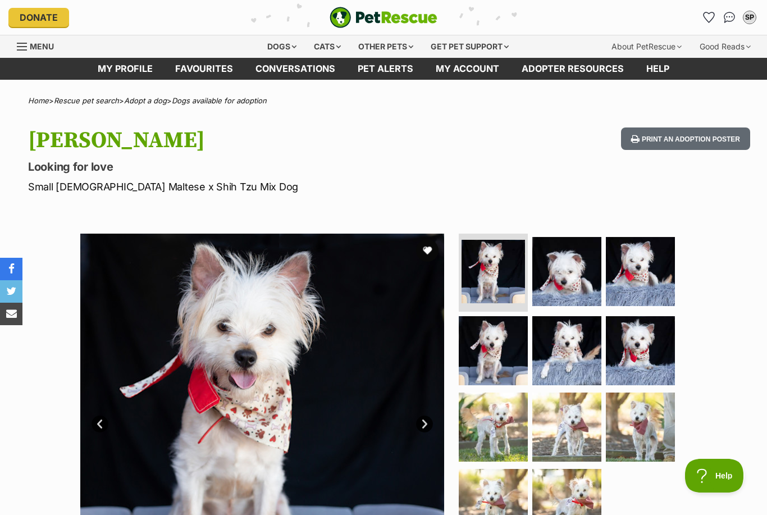
click at [722, 395] on div "Available 1 of 11 images 1 of 11 images 1 of 11 images 1 of 11 images 1 of 11 i…" at bounding box center [383, 407] width 767 height 381
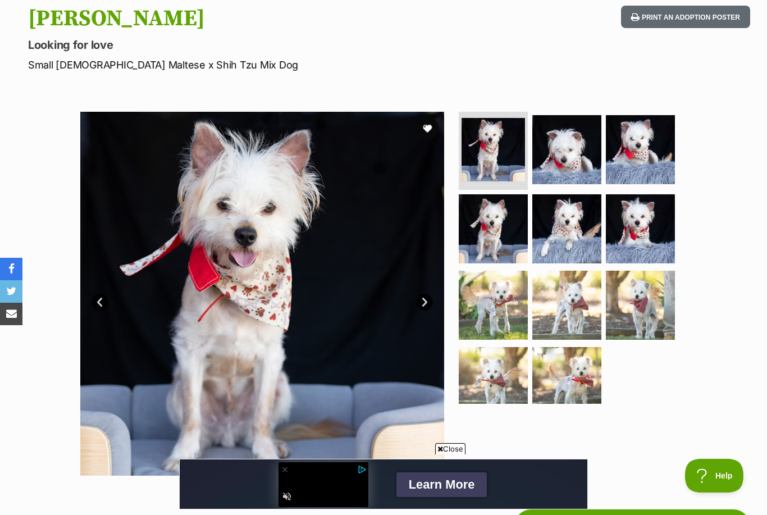
click at [567, 377] on img at bounding box center [566, 381] width 69 height 69
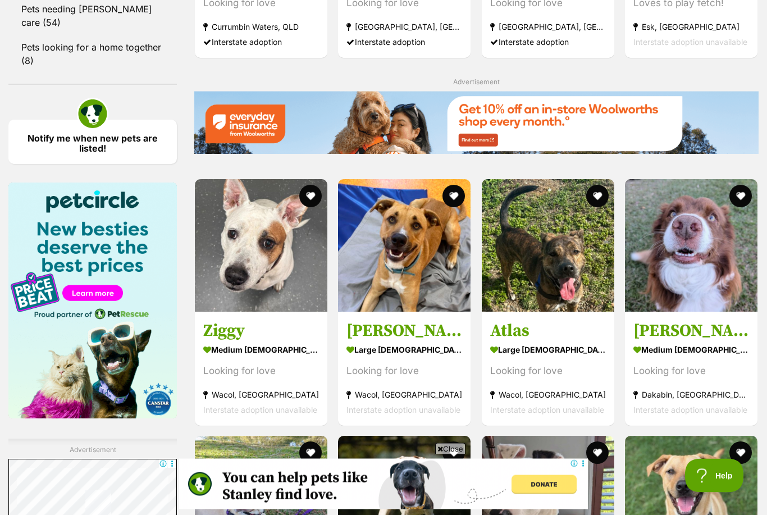
scroll to position [1264, 0]
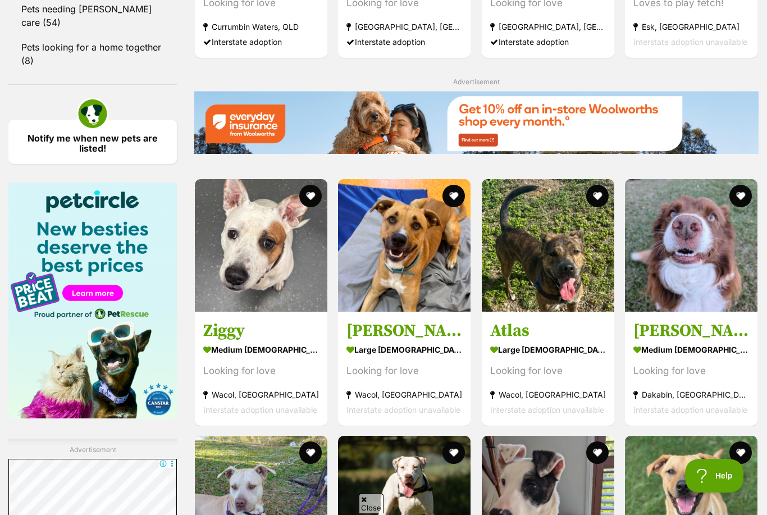
click at [665, 336] on h3 "Marley" at bounding box center [691, 329] width 116 height 21
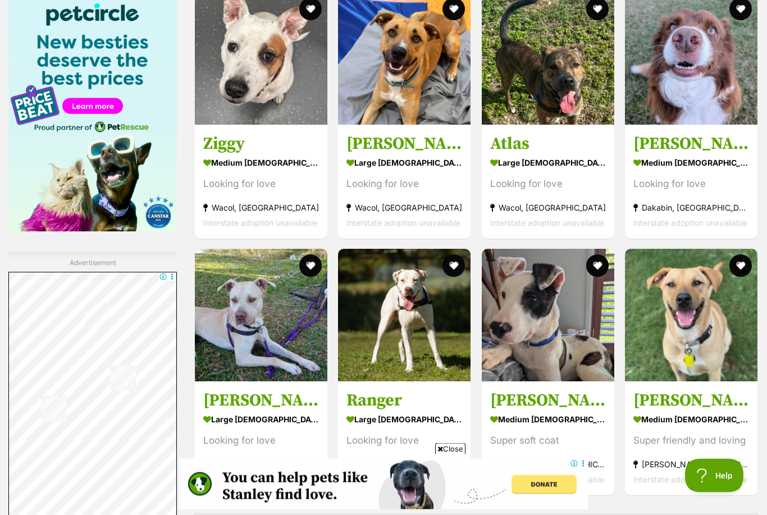
scroll to position [1450, 0]
click at [525, 393] on h3 "Oliver" at bounding box center [548, 400] width 116 height 21
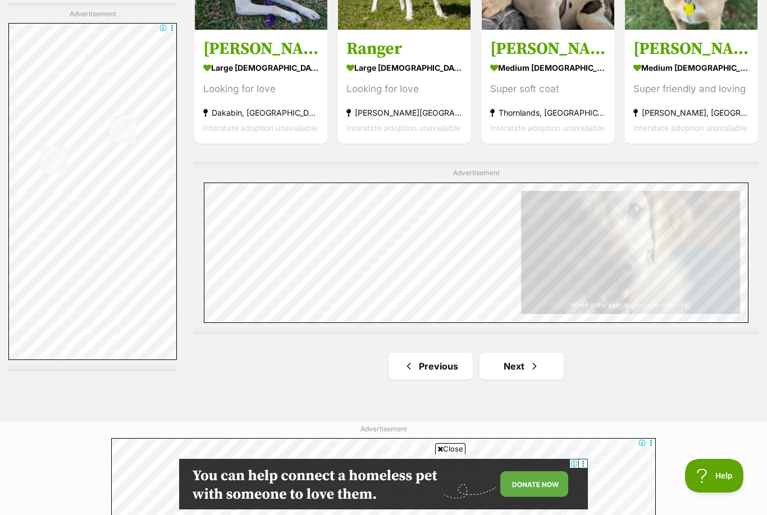
scroll to position [0, 0]
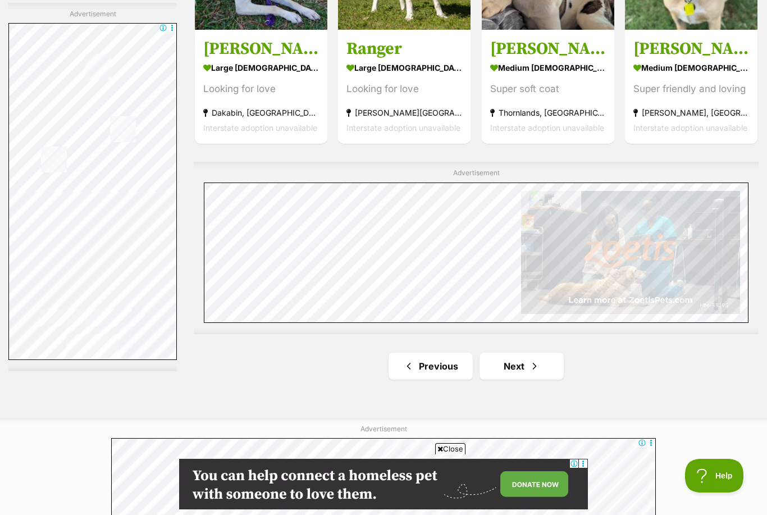
click at [515, 355] on link "Next" at bounding box center [521, 366] width 84 height 27
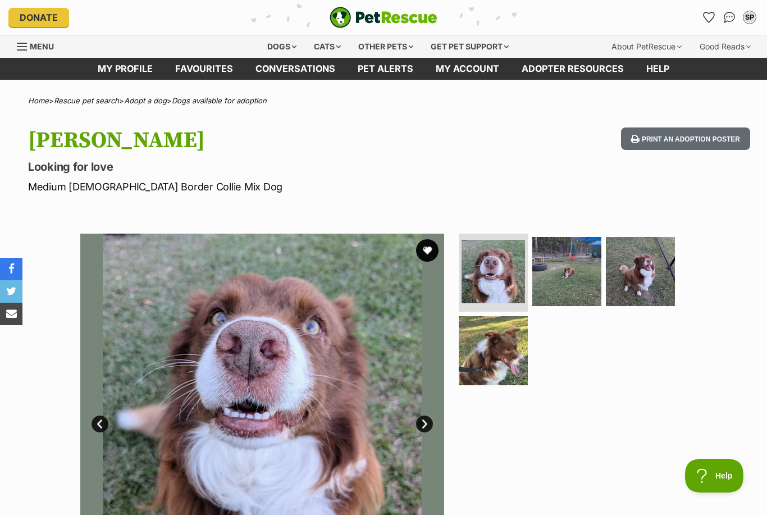
click at [652, 273] on img at bounding box center [640, 271] width 69 height 69
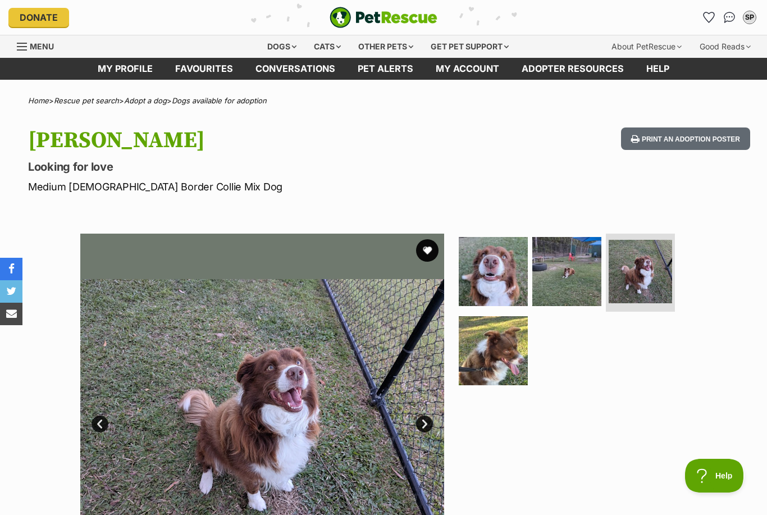
click at [484, 348] on img at bounding box center [493, 350] width 69 height 69
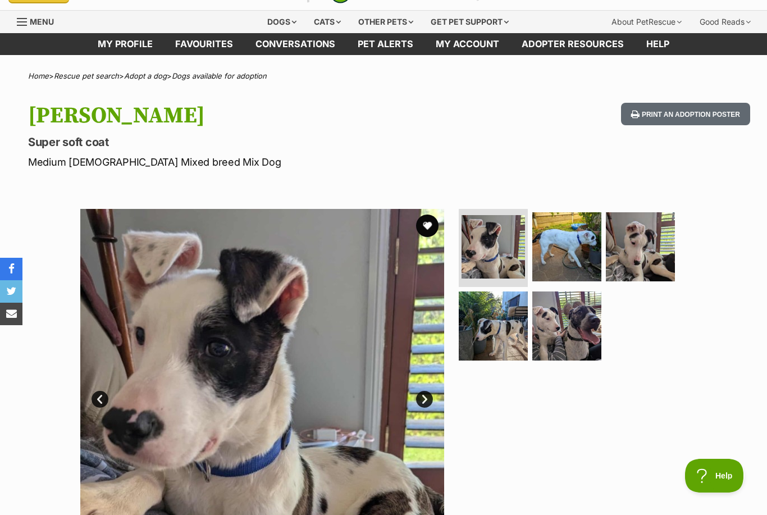
click at [573, 255] on img at bounding box center [566, 246] width 69 height 69
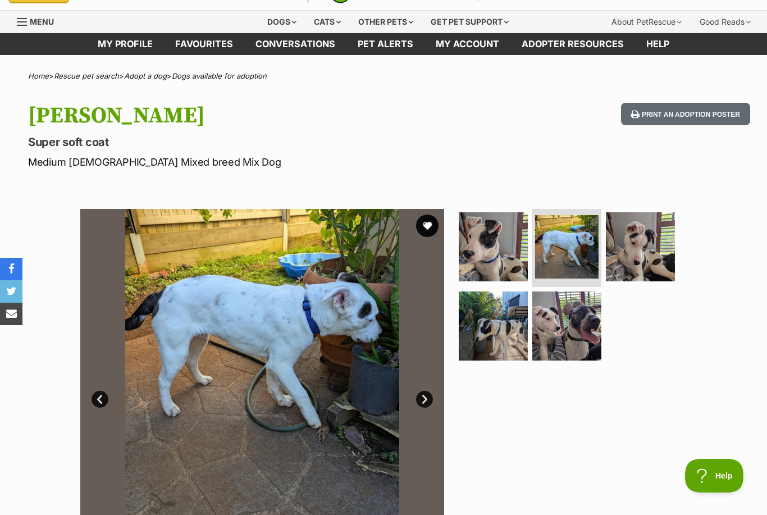
click at [648, 260] on img at bounding box center [640, 246] width 69 height 69
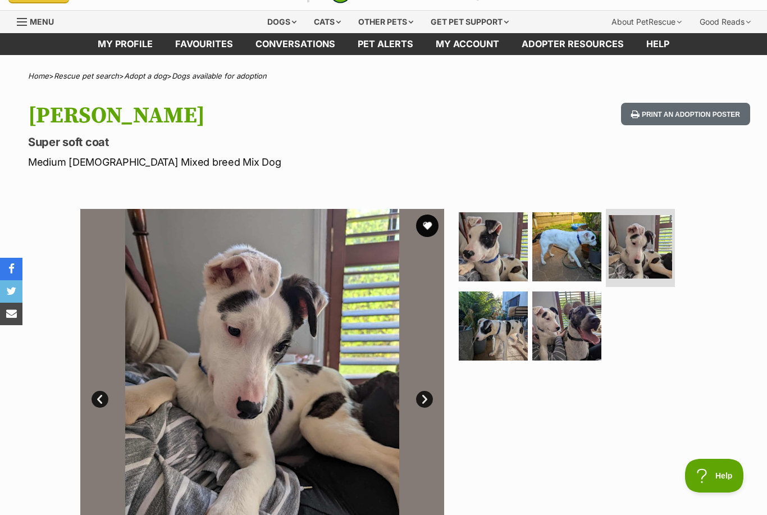
click at [474, 323] on img at bounding box center [493, 325] width 69 height 69
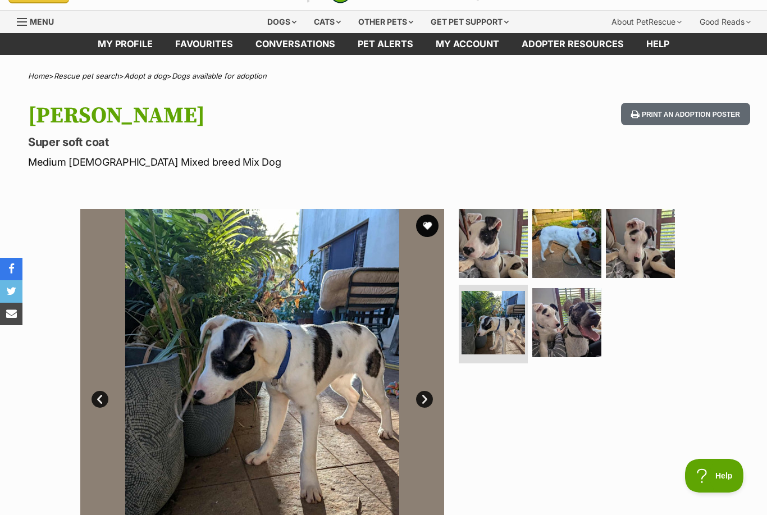
click at [574, 318] on img at bounding box center [566, 322] width 69 height 69
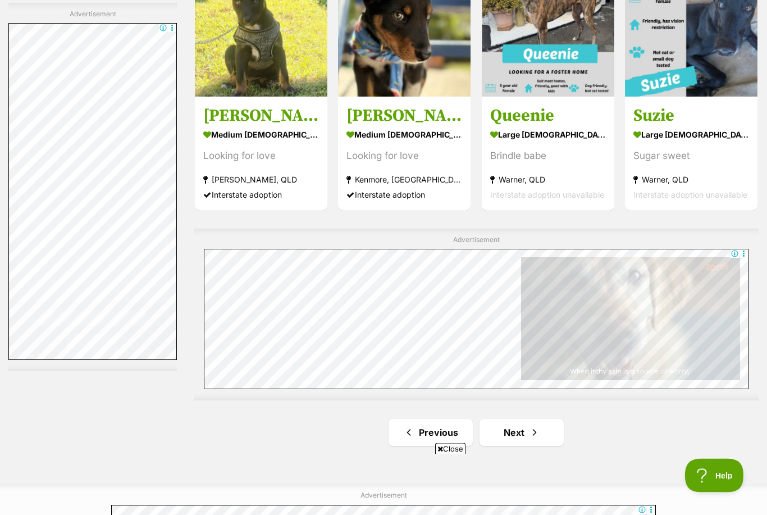
scroll to position [1813, 0]
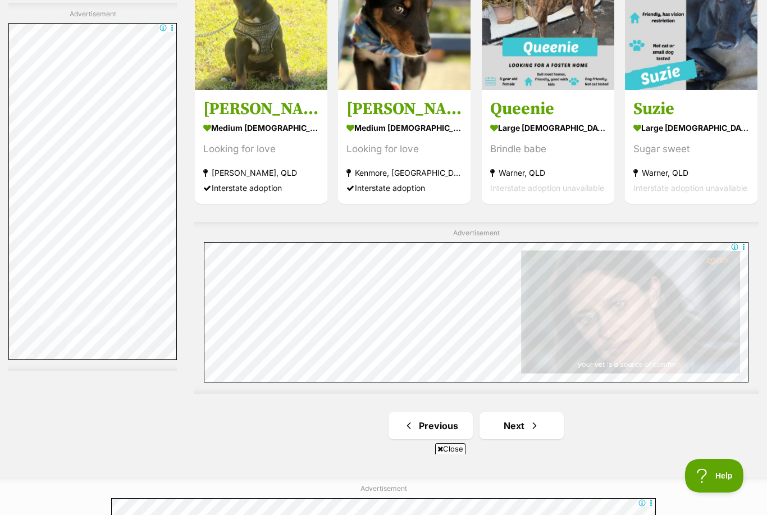
click at [525, 434] on link "Next" at bounding box center [521, 425] width 84 height 27
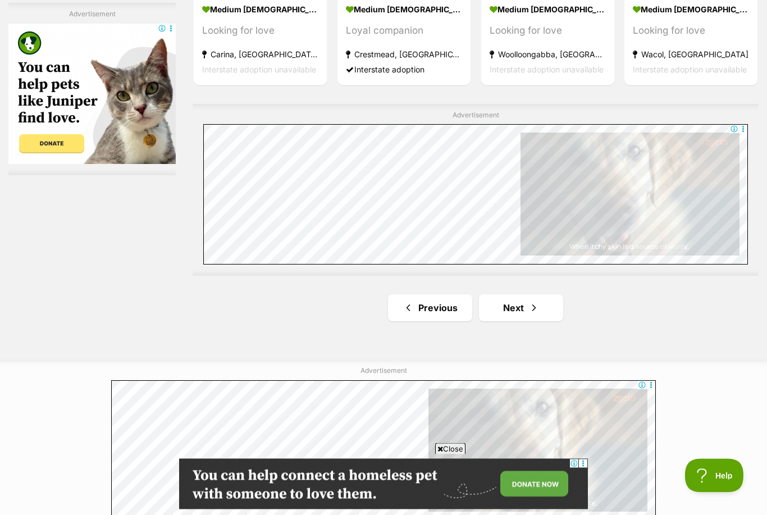
scroll to position [1861, 0]
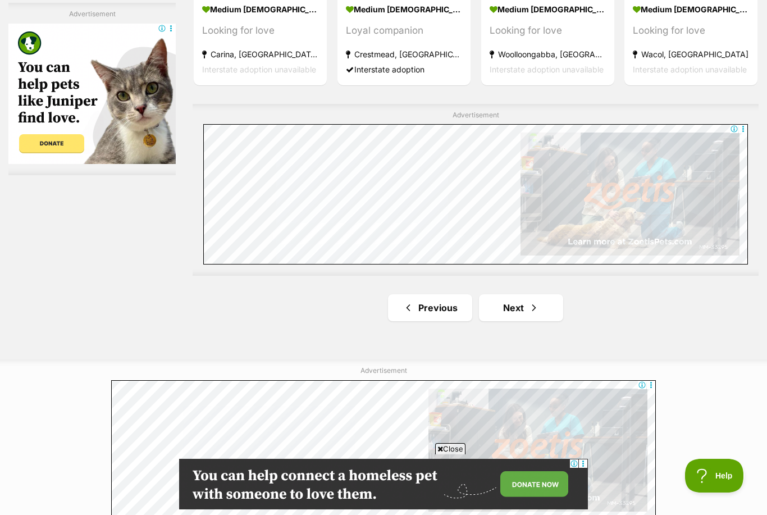
click at [513, 308] on link "Next" at bounding box center [521, 307] width 84 height 27
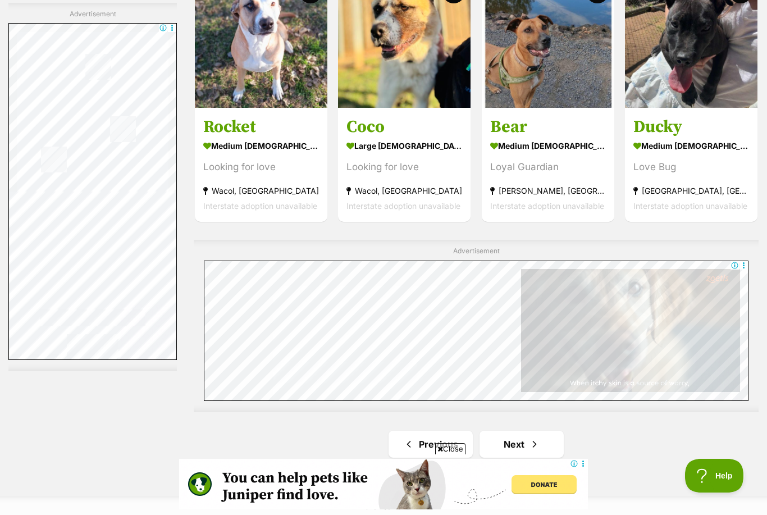
scroll to position [1736, 0]
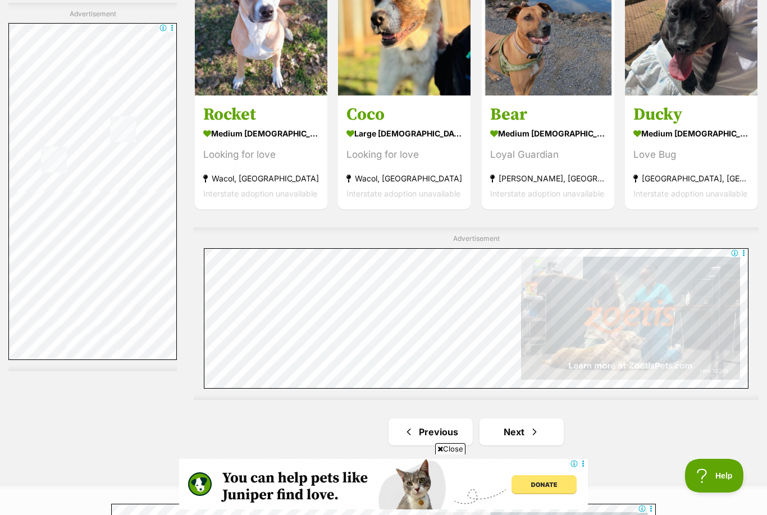
click at [536, 433] on span "Next page" at bounding box center [534, 431] width 11 height 13
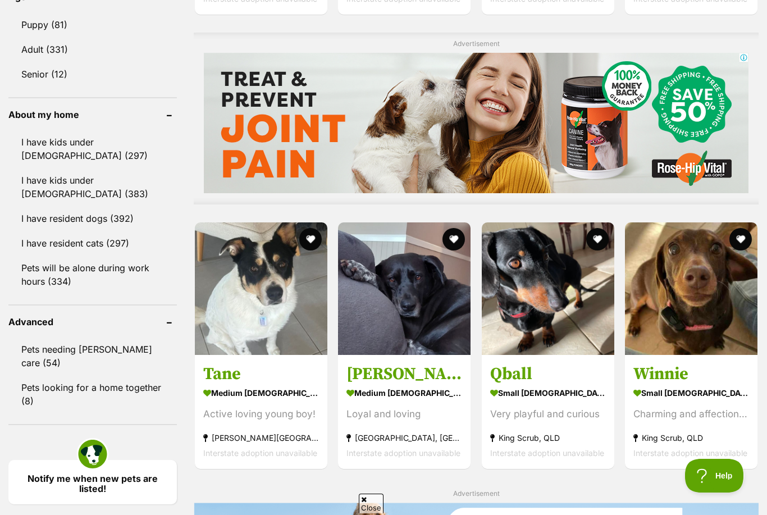
click at [374, 379] on h3 "Chyna" at bounding box center [404, 373] width 116 height 21
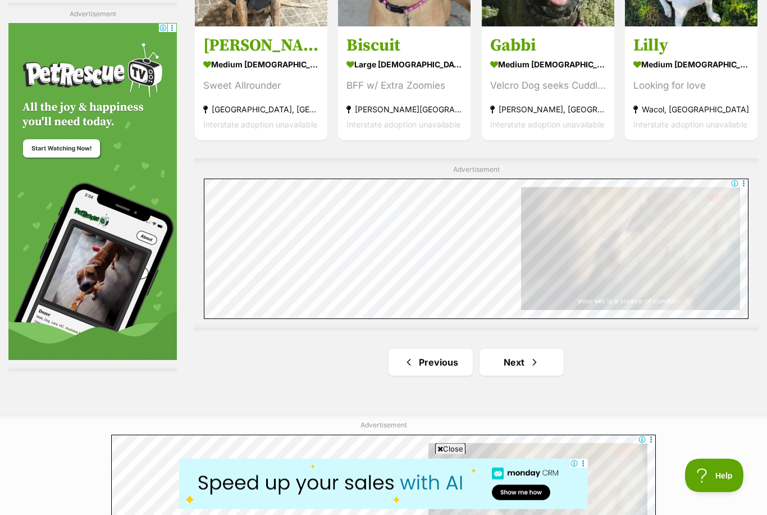
scroll to position [1876, 0]
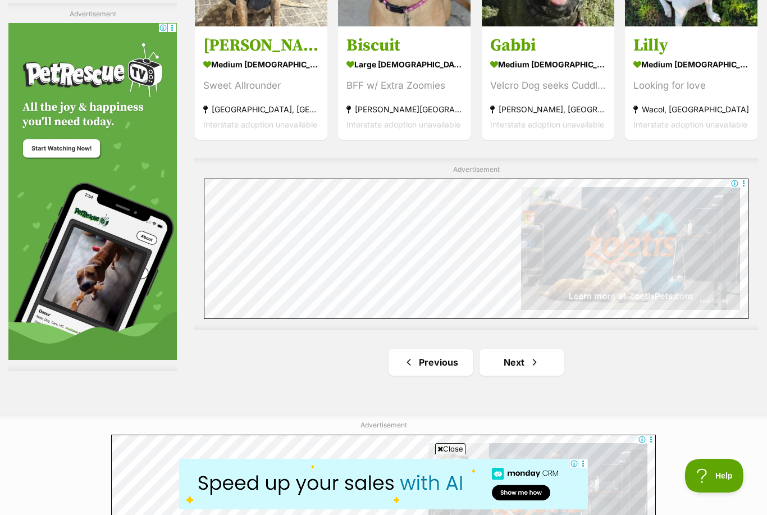
click at [518, 360] on link "Next" at bounding box center [521, 362] width 84 height 27
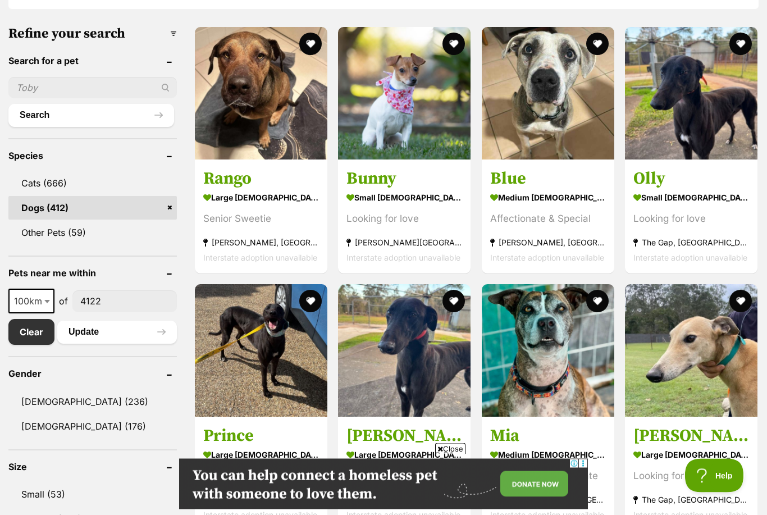
scroll to position [336, 0]
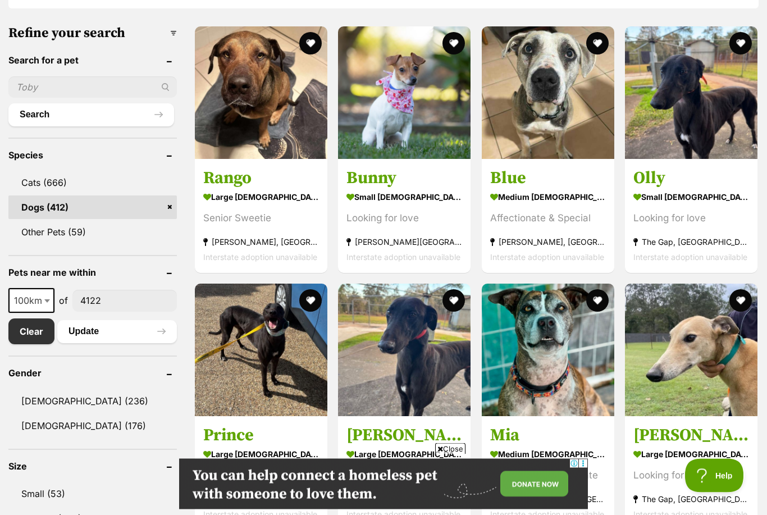
click at [687, 114] on img at bounding box center [691, 93] width 132 height 132
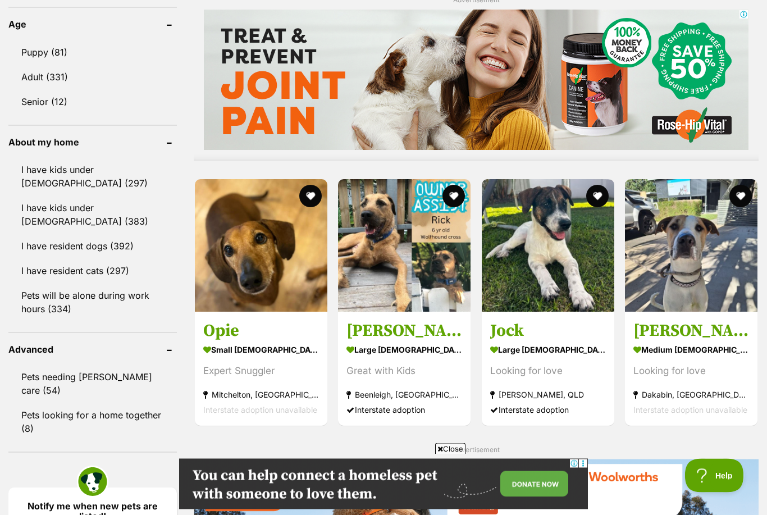
scroll to position [896, 0]
click at [515, 341] on strong "large male Dog" at bounding box center [548, 349] width 116 height 16
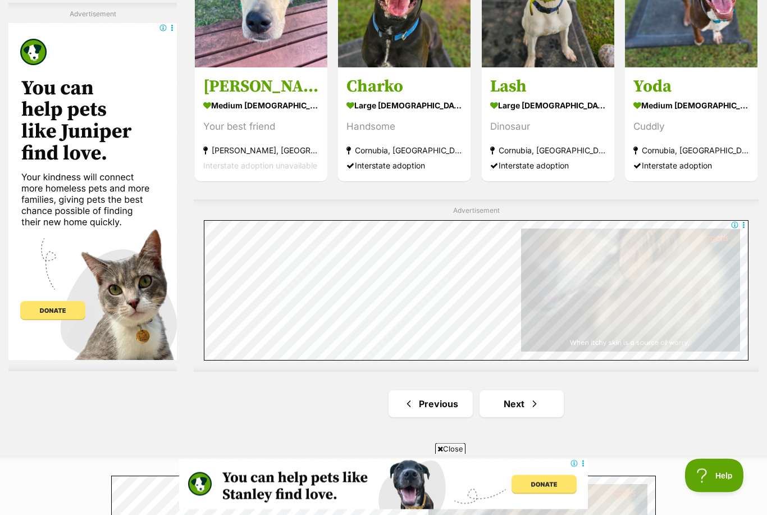
scroll to position [1764, 0]
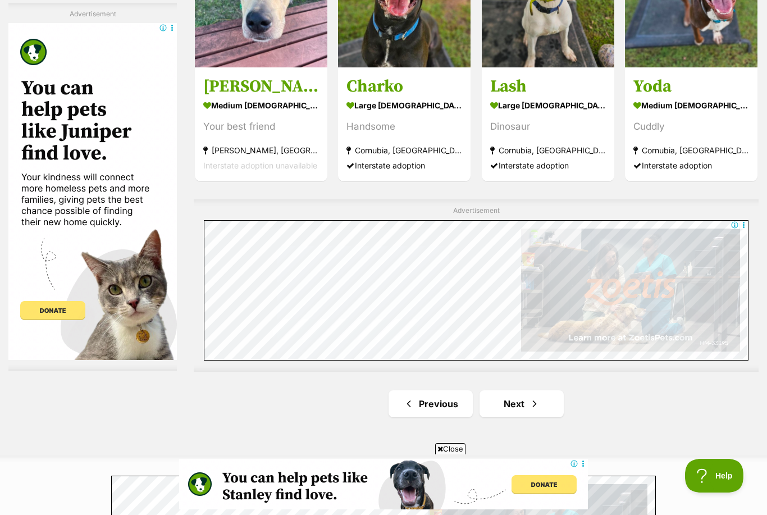
click at [504, 404] on link "Next" at bounding box center [521, 403] width 84 height 27
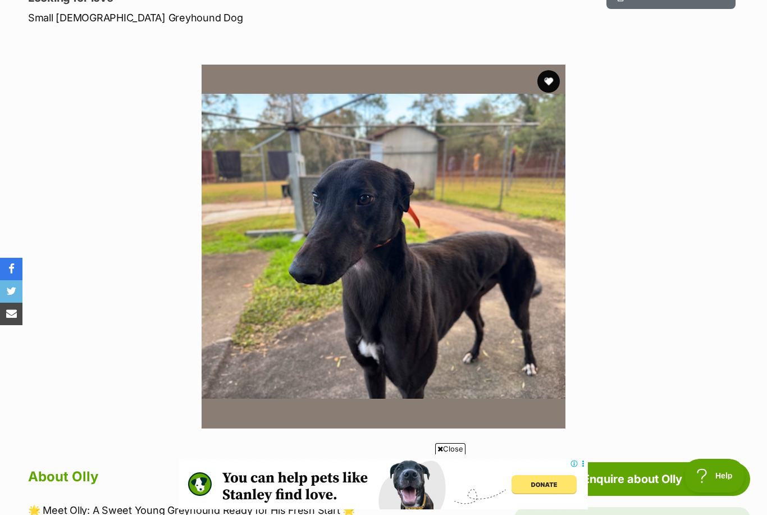
click at [676, 370] on section "Available 1 of 1 images Next Prev 1" at bounding box center [383, 238] width 640 height 381
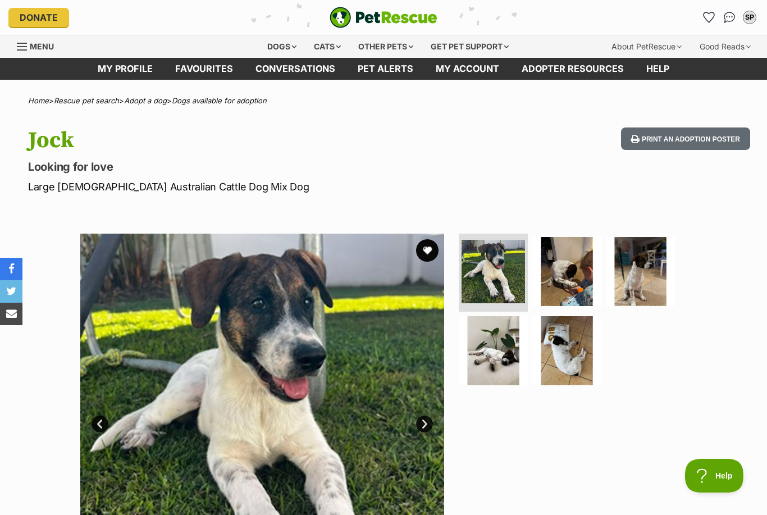
click at [493, 343] on img at bounding box center [493, 350] width 69 height 69
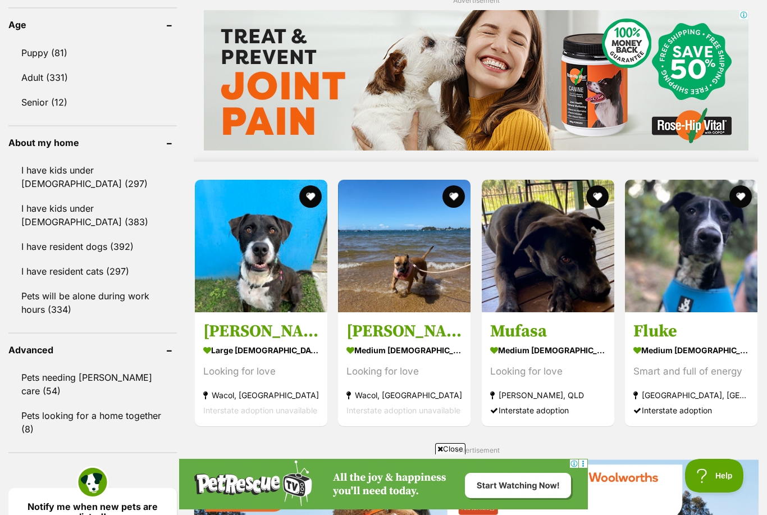
click at [657, 331] on h3 "Fluke" at bounding box center [691, 330] width 116 height 21
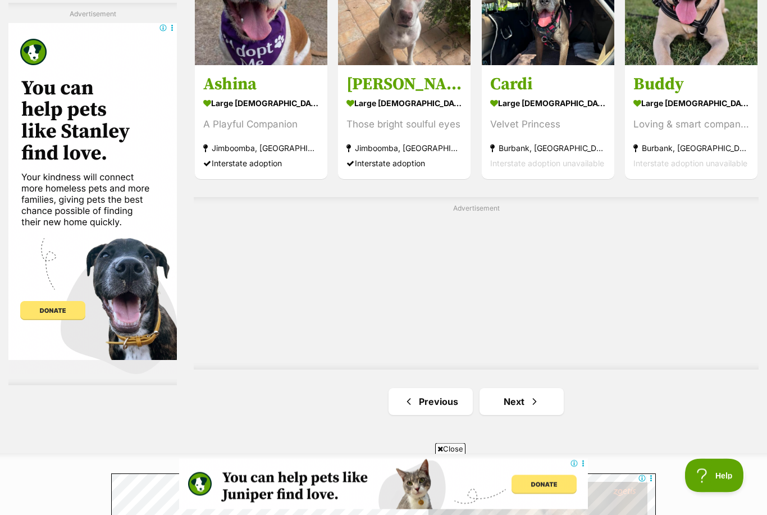
scroll to position [1768, 0]
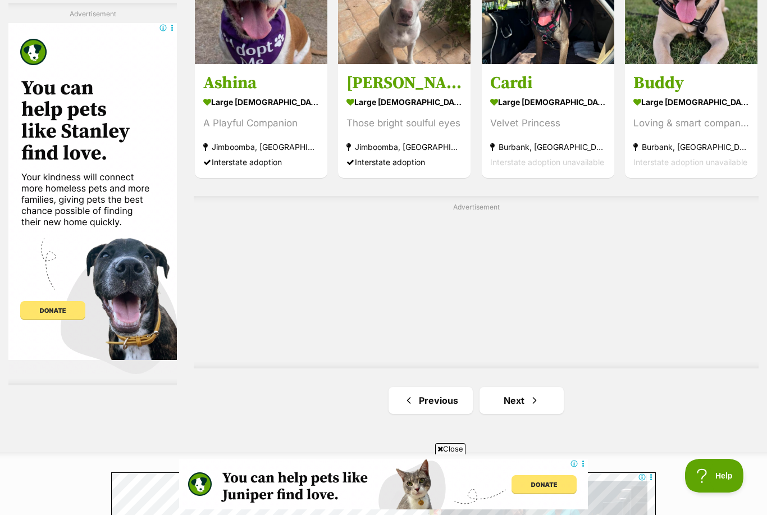
click at [533, 394] on span "Next page" at bounding box center [534, 399] width 11 height 13
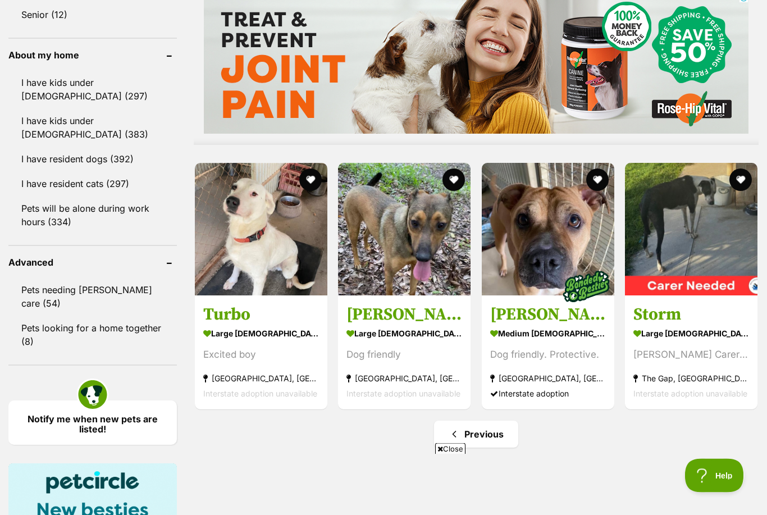
scroll to position [983, 0]
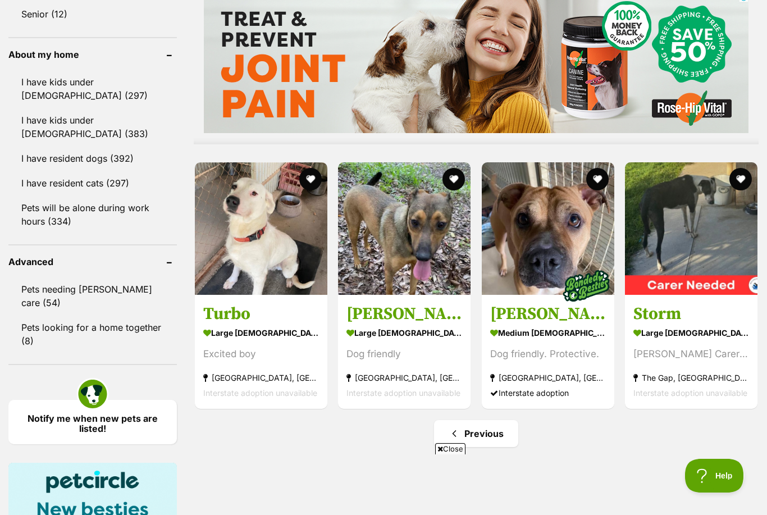
click at [98, 400] on link "Notify me when new pets are listed!" at bounding box center [92, 422] width 168 height 44
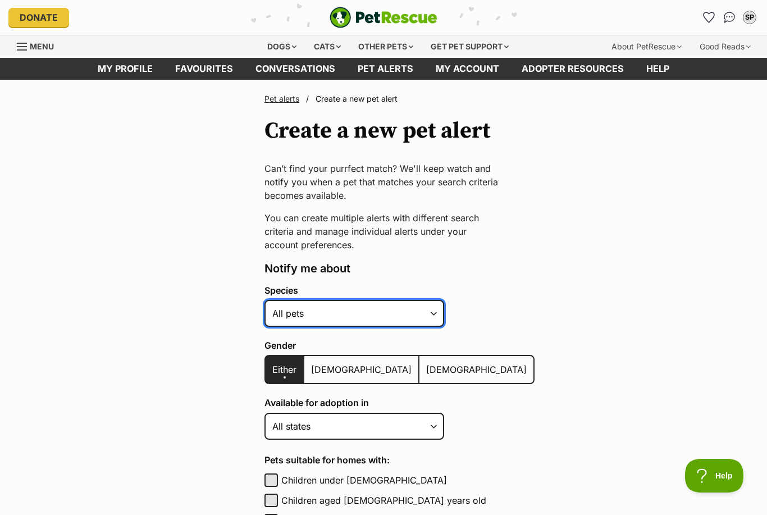
click at [433, 315] on select "Alpaca Bird Cat Chicken Cow Dog Donkey Duck Ferret Fish Goat Goose Guinea Fowl …" at bounding box center [354, 313] width 180 height 27
select select "1"
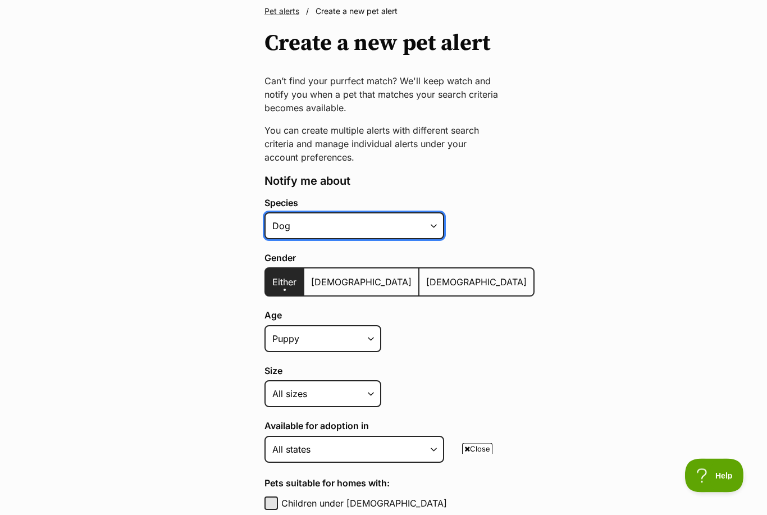
scroll to position [89, 0]
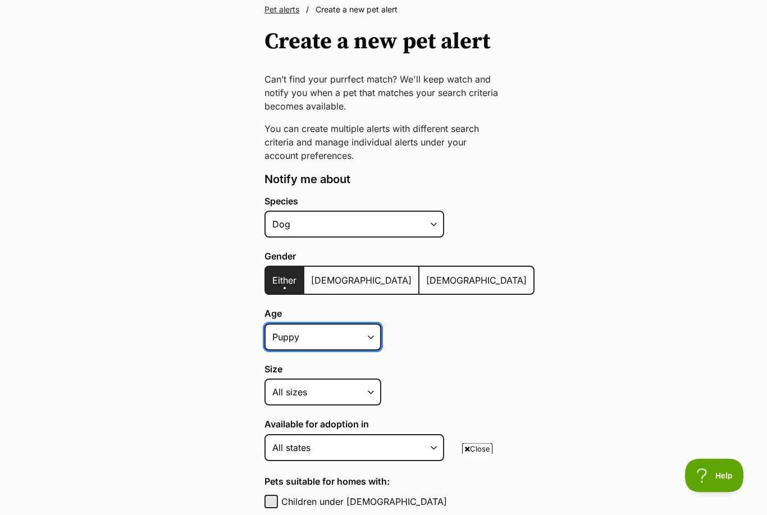
click at [372, 336] on select "Puppy Adult Senior All ages" at bounding box center [322, 337] width 117 height 27
select select
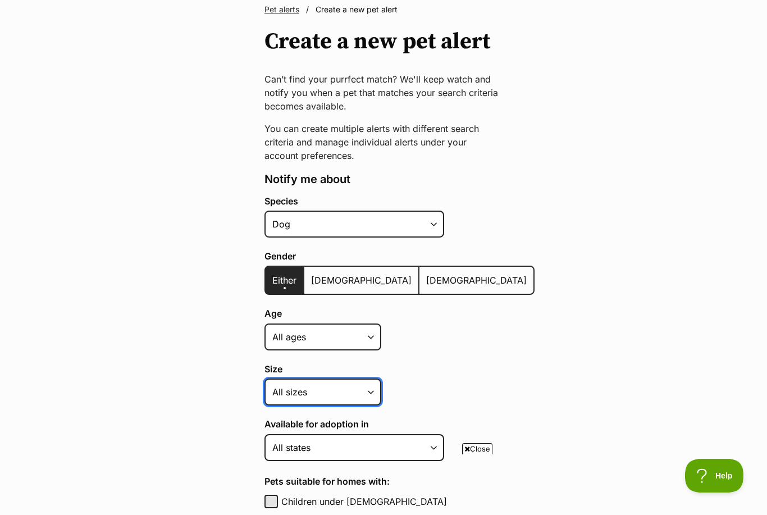
click at [371, 393] on select "Small Medium Large All sizes" at bounding box center [322, 391] width 117 height 27
select select "small"
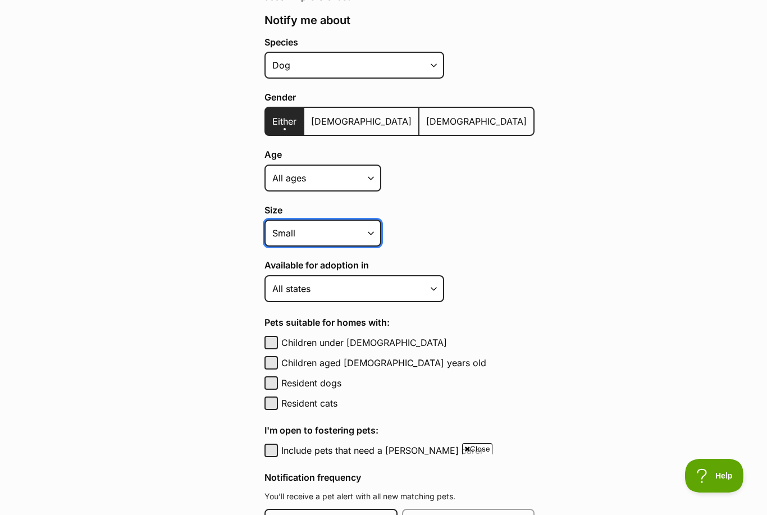
scroll to position [255, 0]
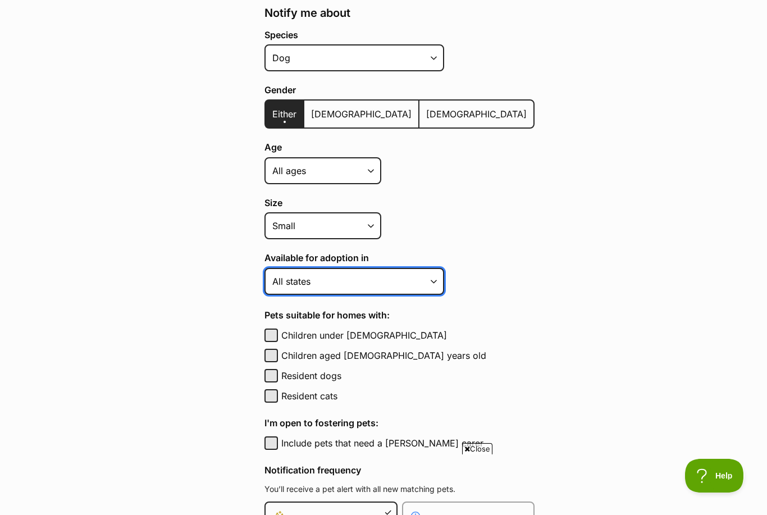
click at [434, 280] on select "Australian Capital Territory New South Wales Northern Territory Queensland Sout…" at bounding box center [354, 281] width 180 height 27
select select "3"
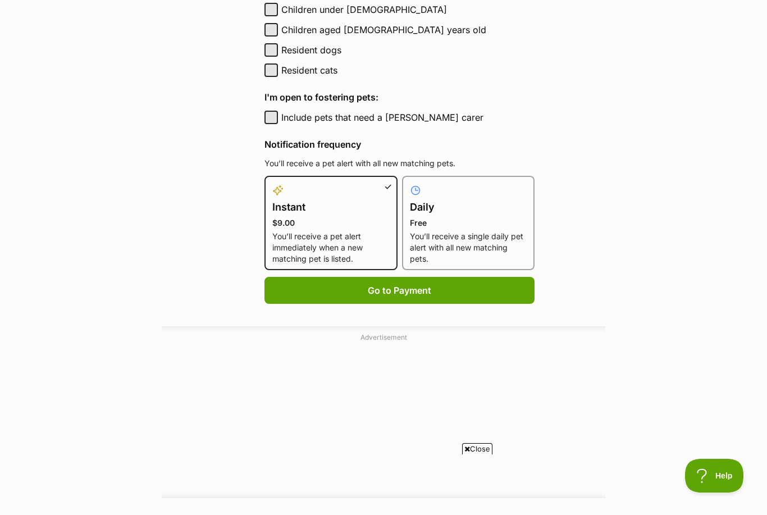
scroll to position [631, 0]
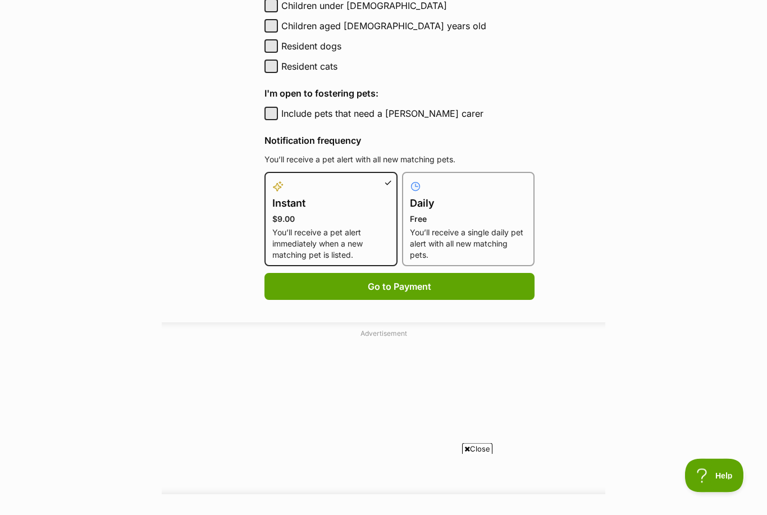
click at [466, 218] on p "Free" at bounding box center [468, 219] width 117 height 11
click at [409, 180] on input "Daily Free You’ll receive a single daily pet alert with all new matching pets." at bounding box center [409, 179] width 1 height 1
radio input "true"
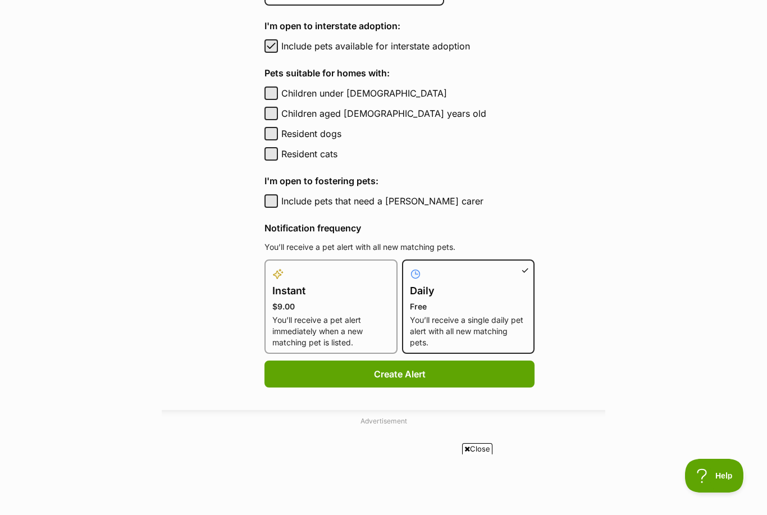
scroll to position [511, 0]
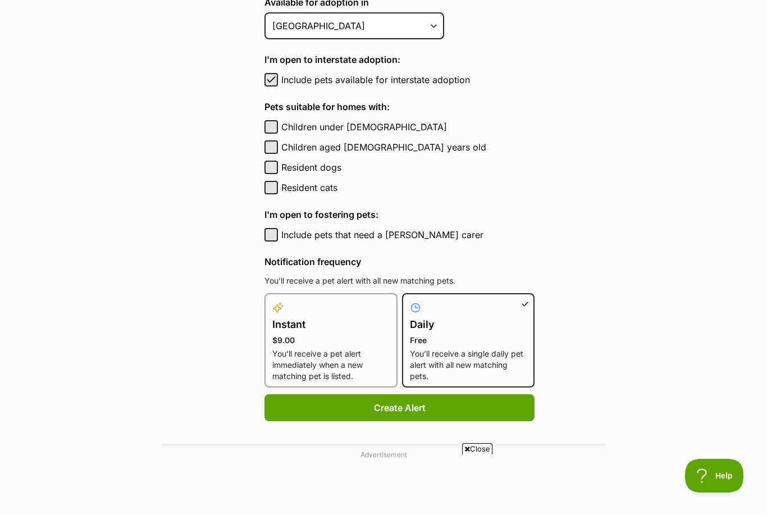
click at [430, 406] on button "Create Alert" at bounding box center [399, 407] width 270 height 27
